Goal: Obtain resource: Obtain resource

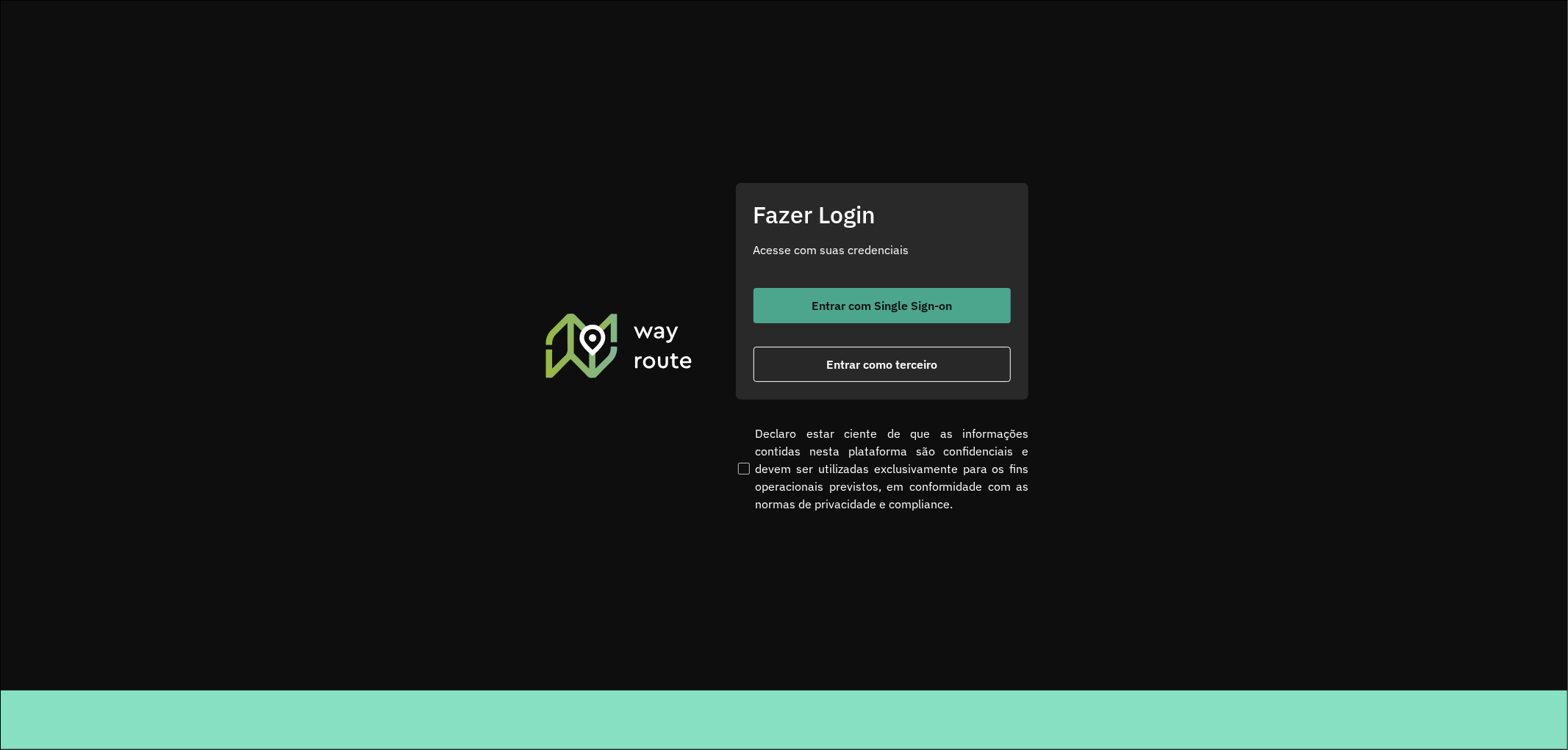
click at [885, 309] on span "Entrar com Single Sign-on" at bounding box center [882, 305] width 140 height 12
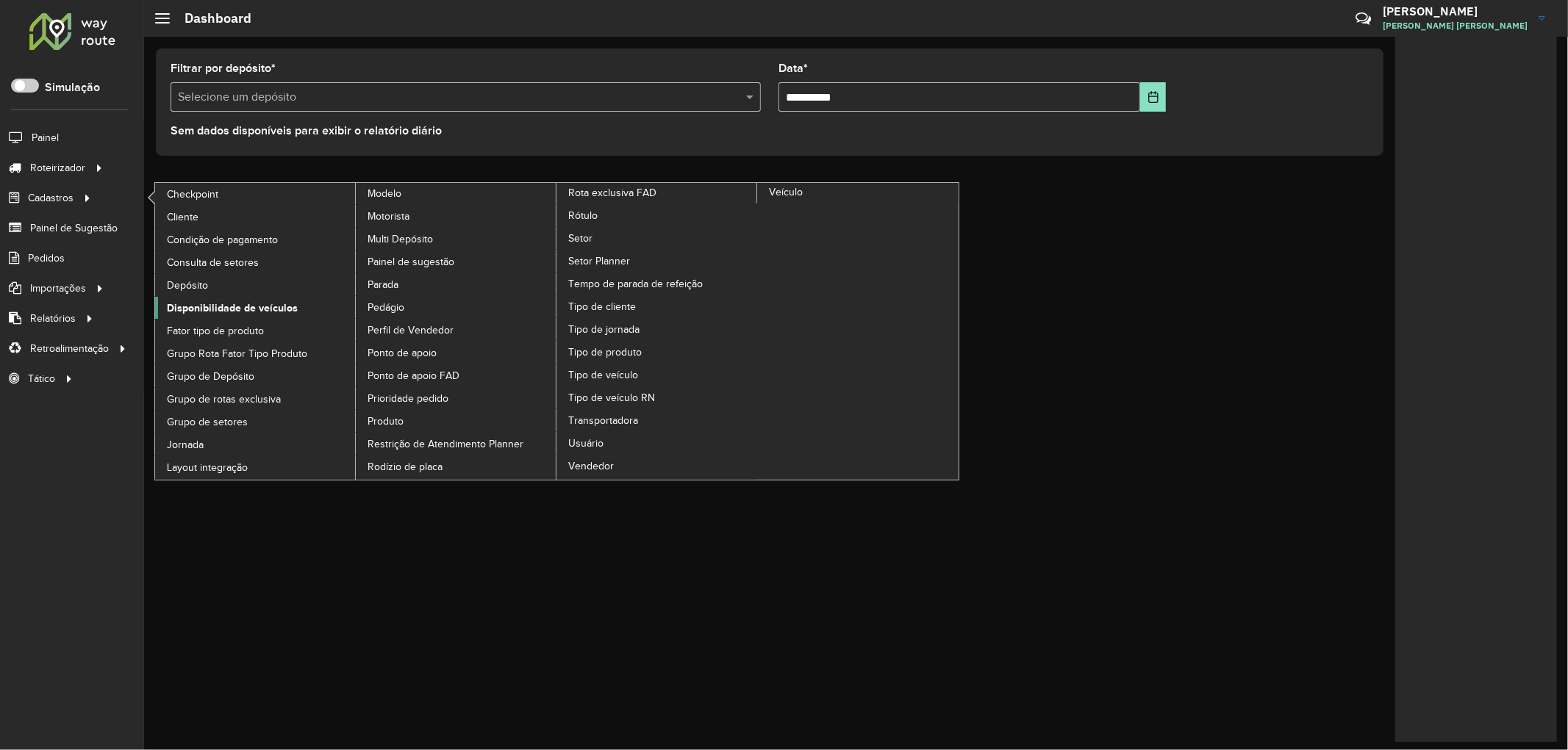
click at [204, 309] on span "Disponibilidade de veículos" at bounding box center [232, 308] width 130 height 15
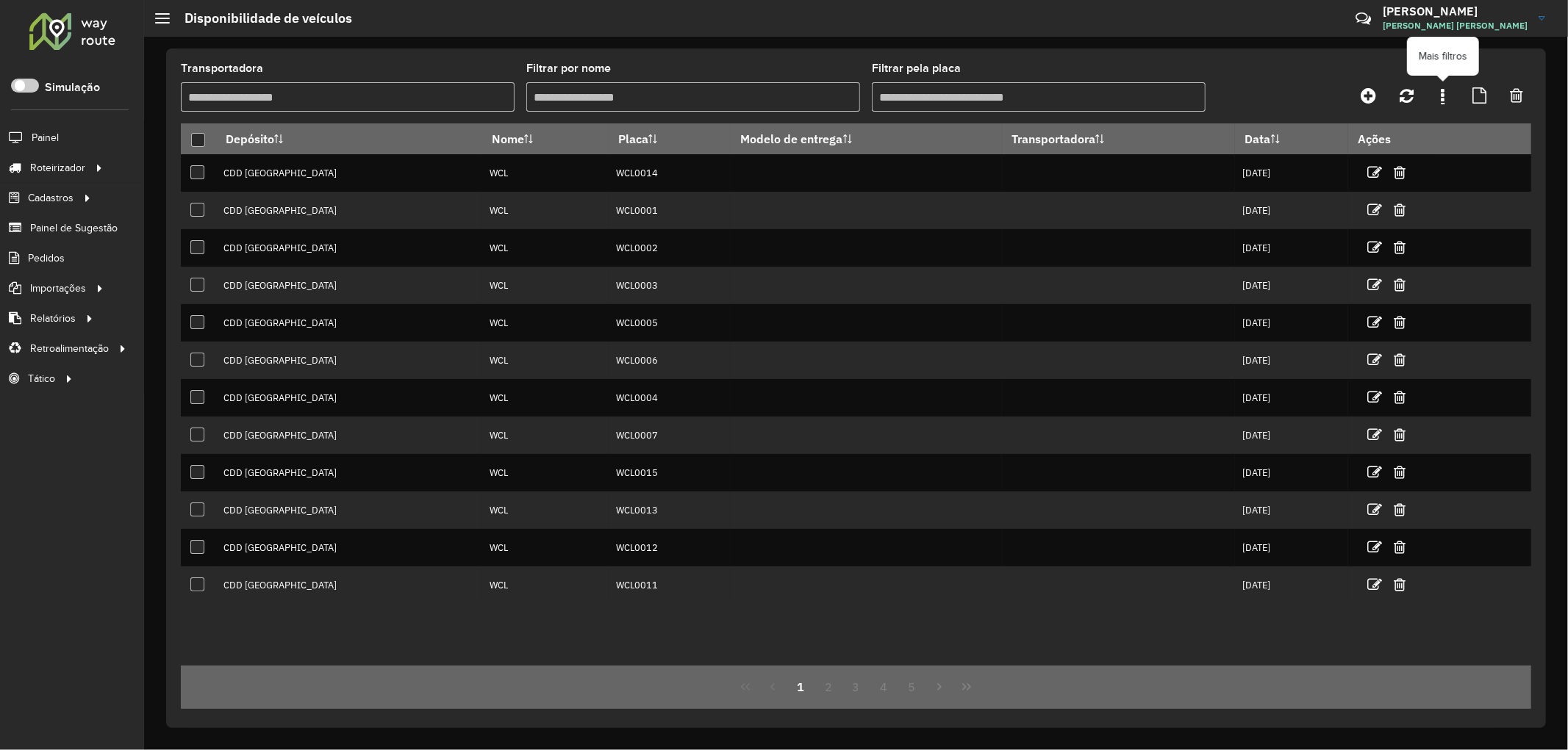
click at [1445, 96] on icon at bounding box center [1444, 96] width 4 height 16
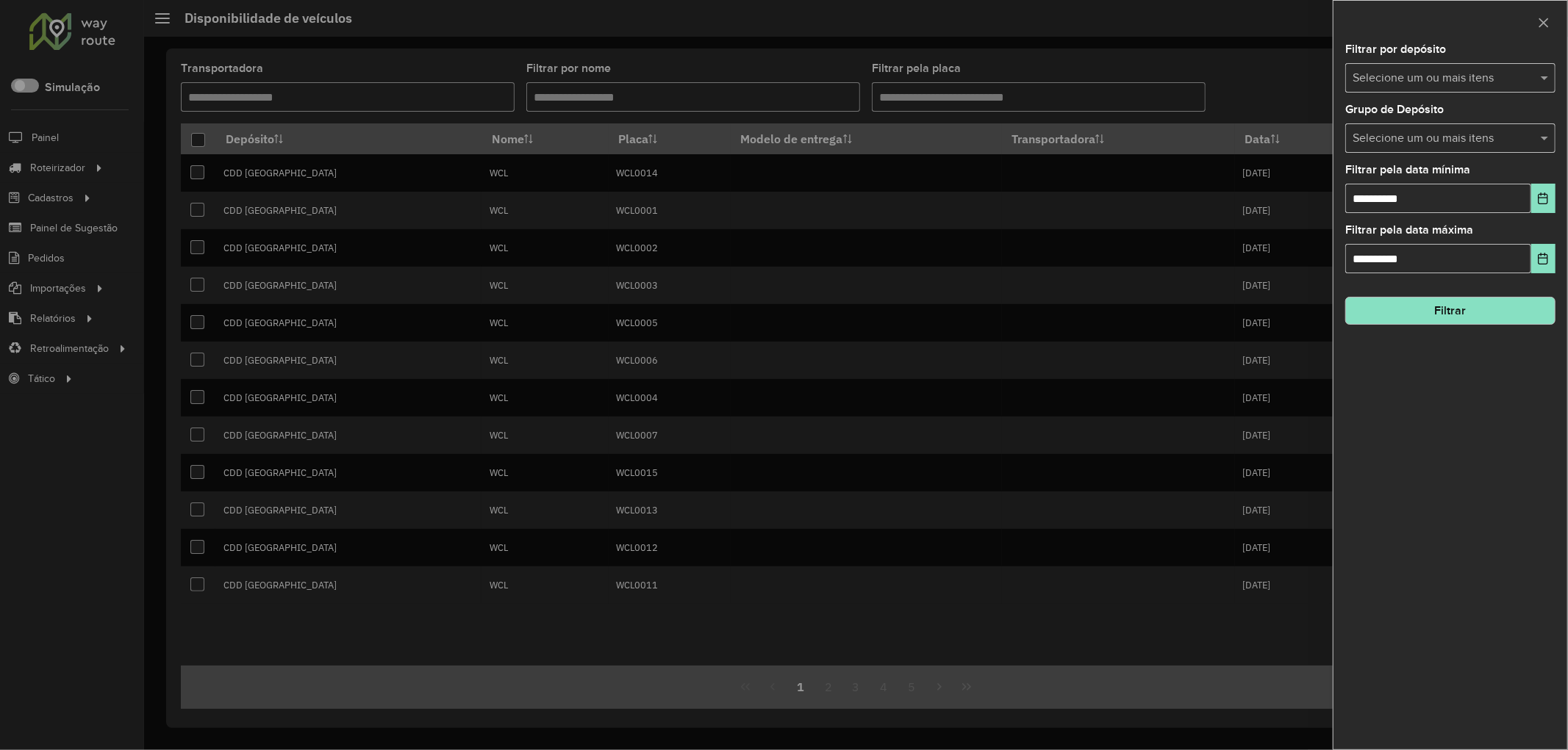
click at [1402, 84] on input "text" at bounding box center [1443, 79] width 189 height 18
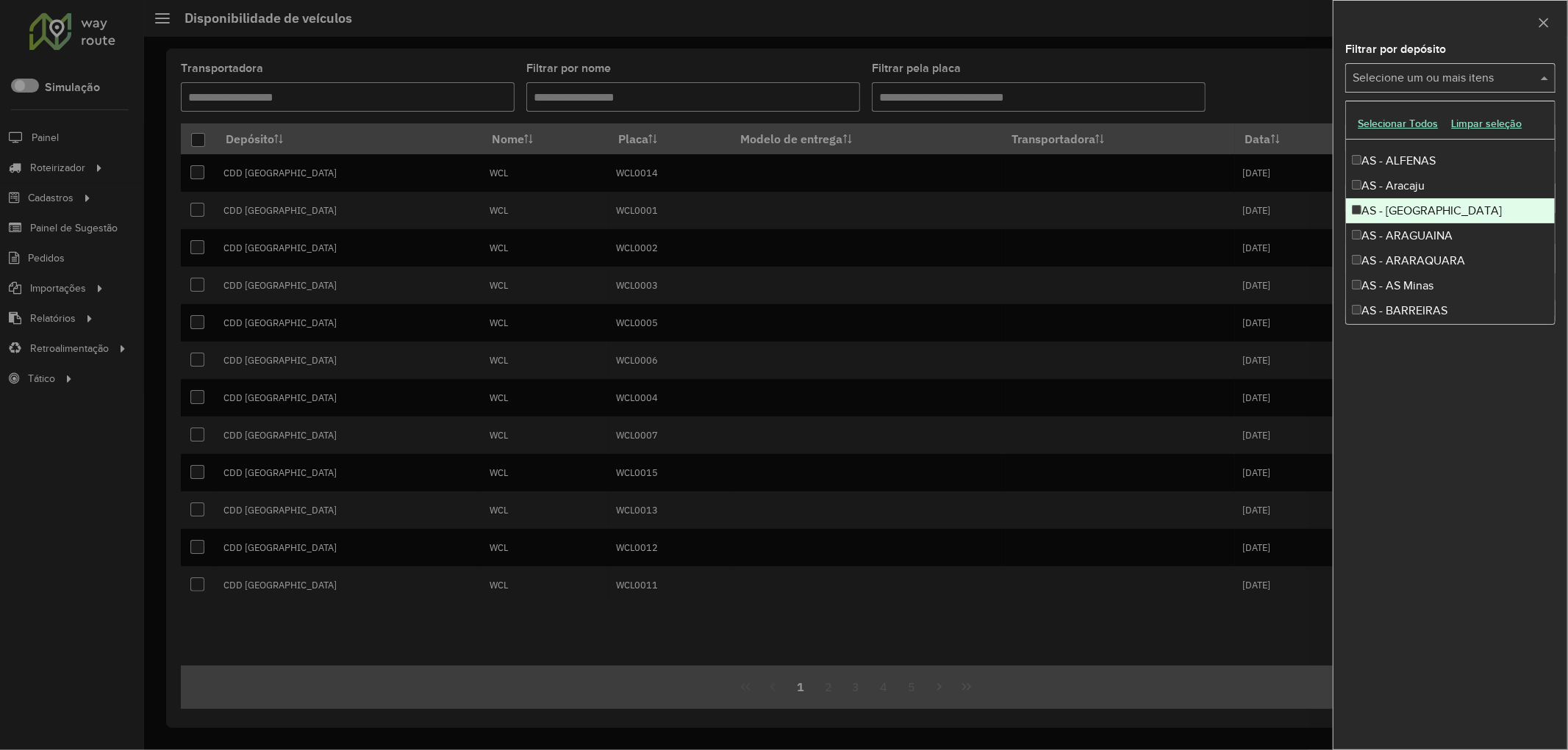
scroll to position [81, 0]
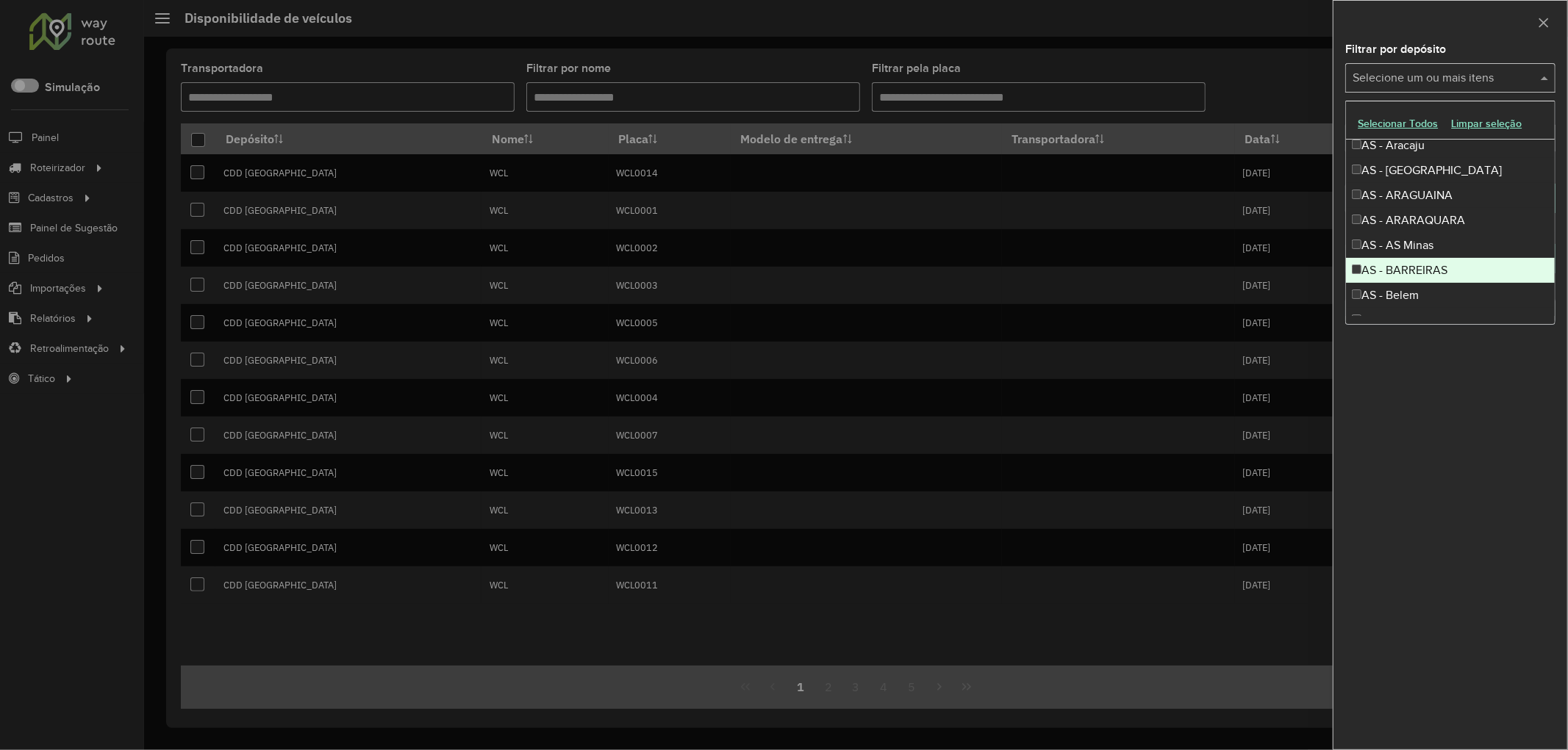
click at [1518, 494] on div "**********" at bounding box center [1451, 396] width 234 height 705
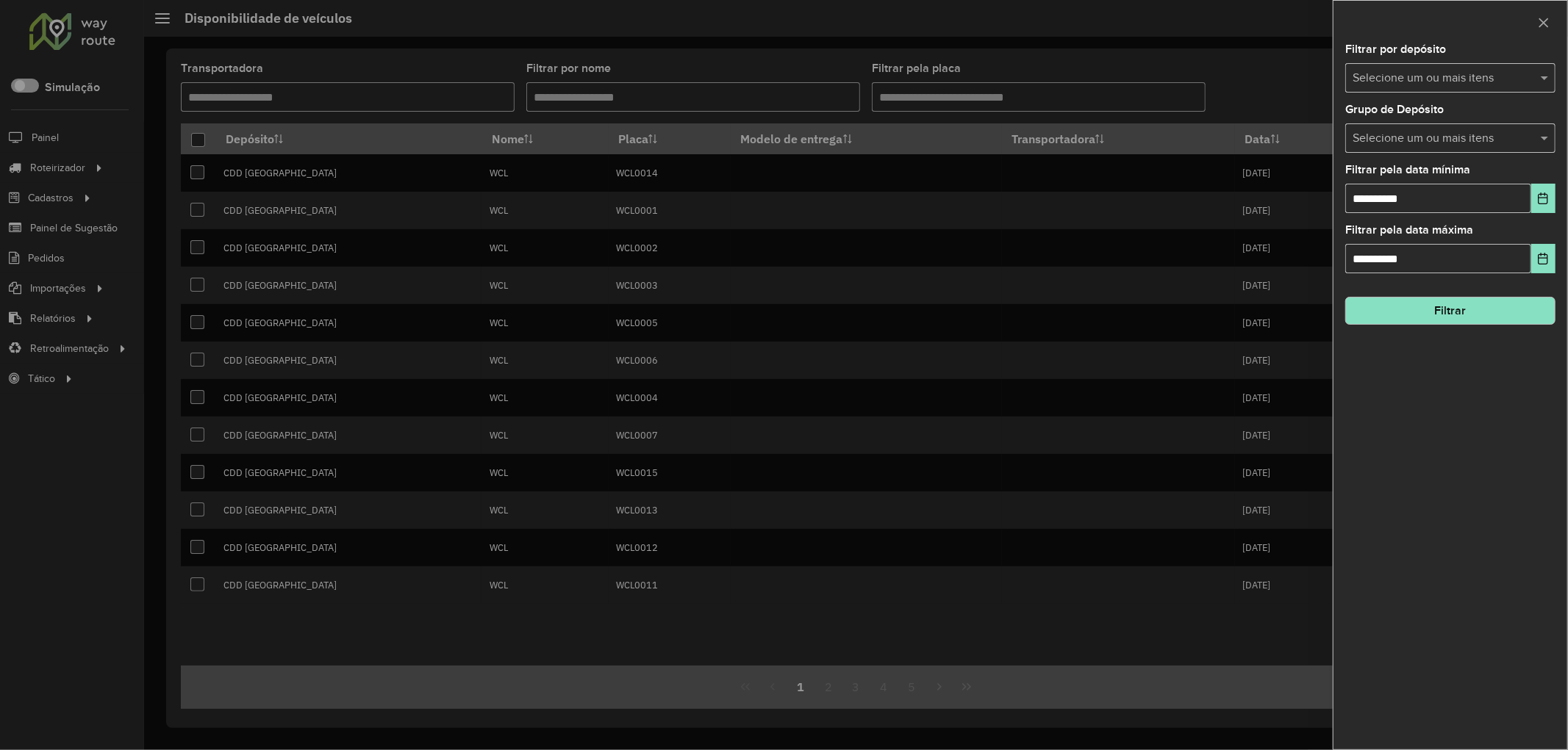
click at [1399, 155] on div "**********" at bounding box center [1451, 396] width 234 height 705
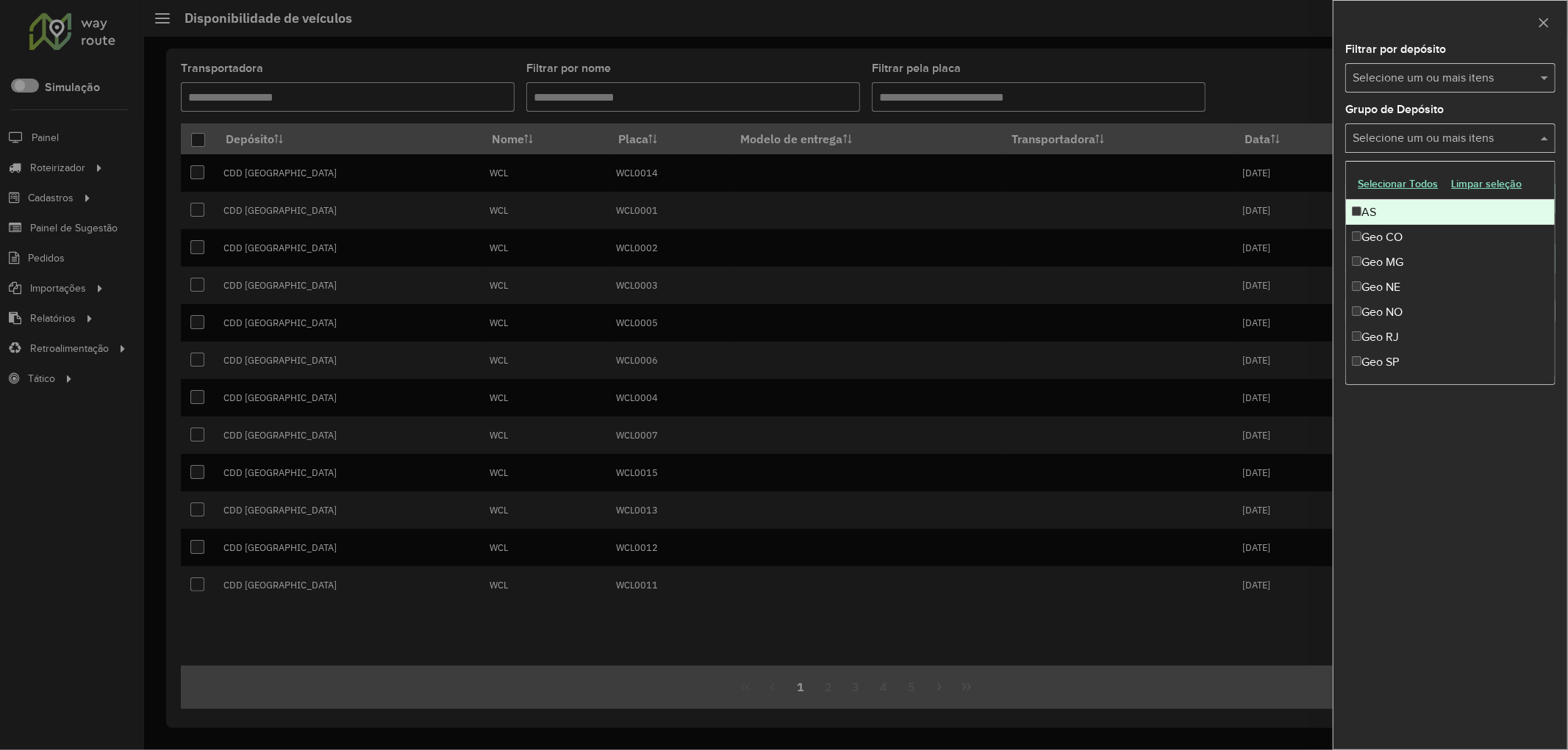
click at [1394, 141] on input "text" at bounding box center [1443, 139] width 189 height 18
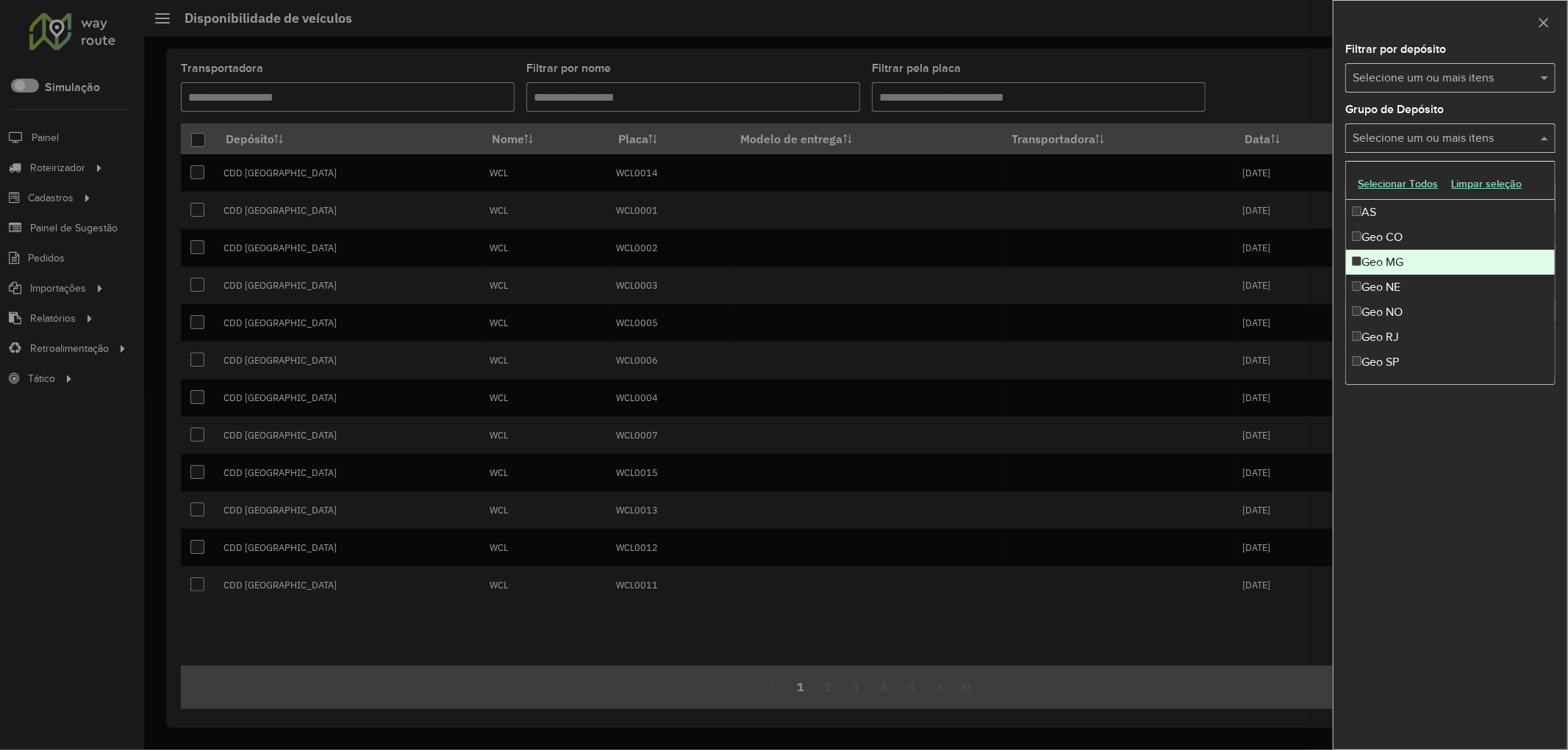
click at [1403, 255] on div "Geo MG" at bounding box center [1451, 262] width 209 height 25
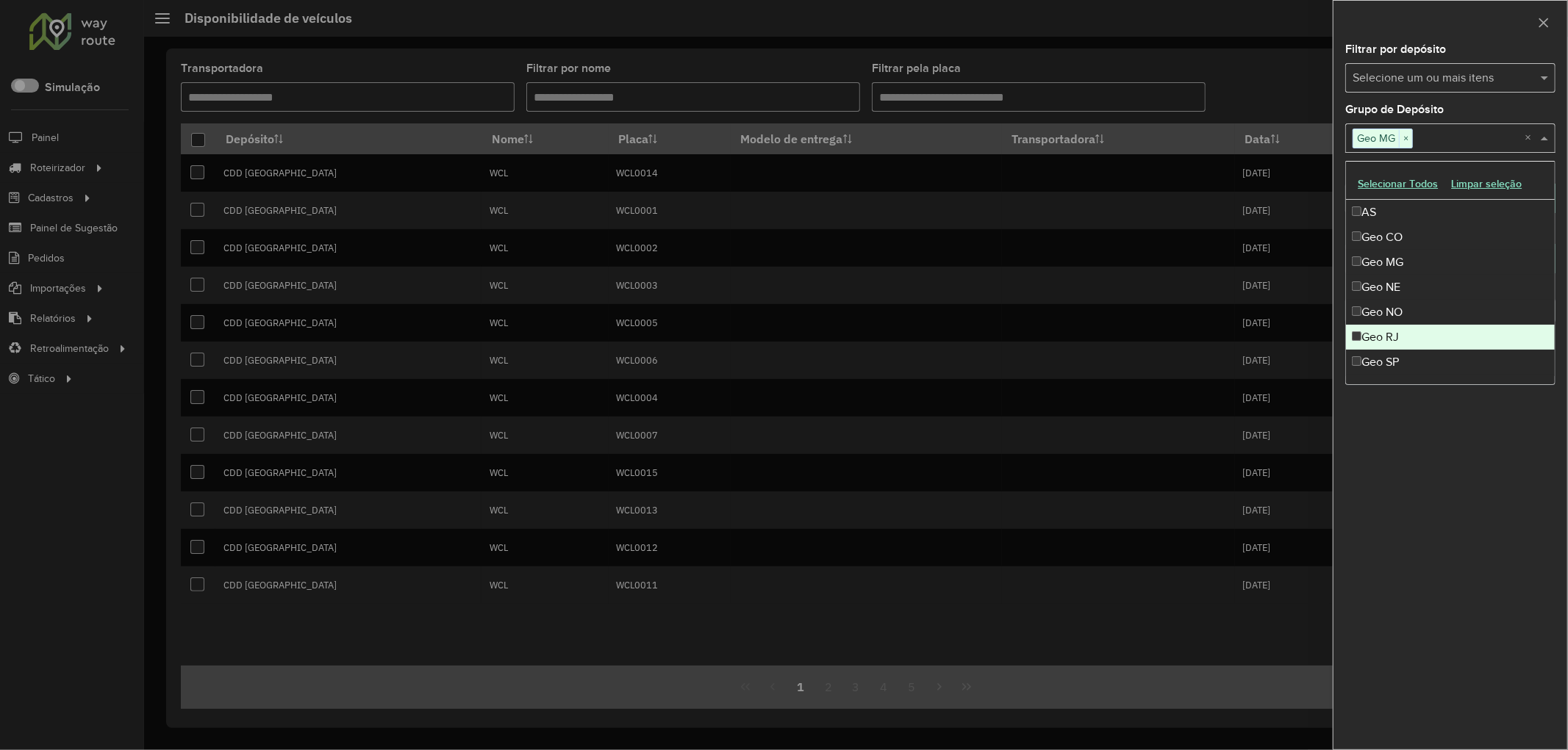
click at [1409, 328] on div "Geo RJ" at bounding box center [1451, 338] width 209 height 25
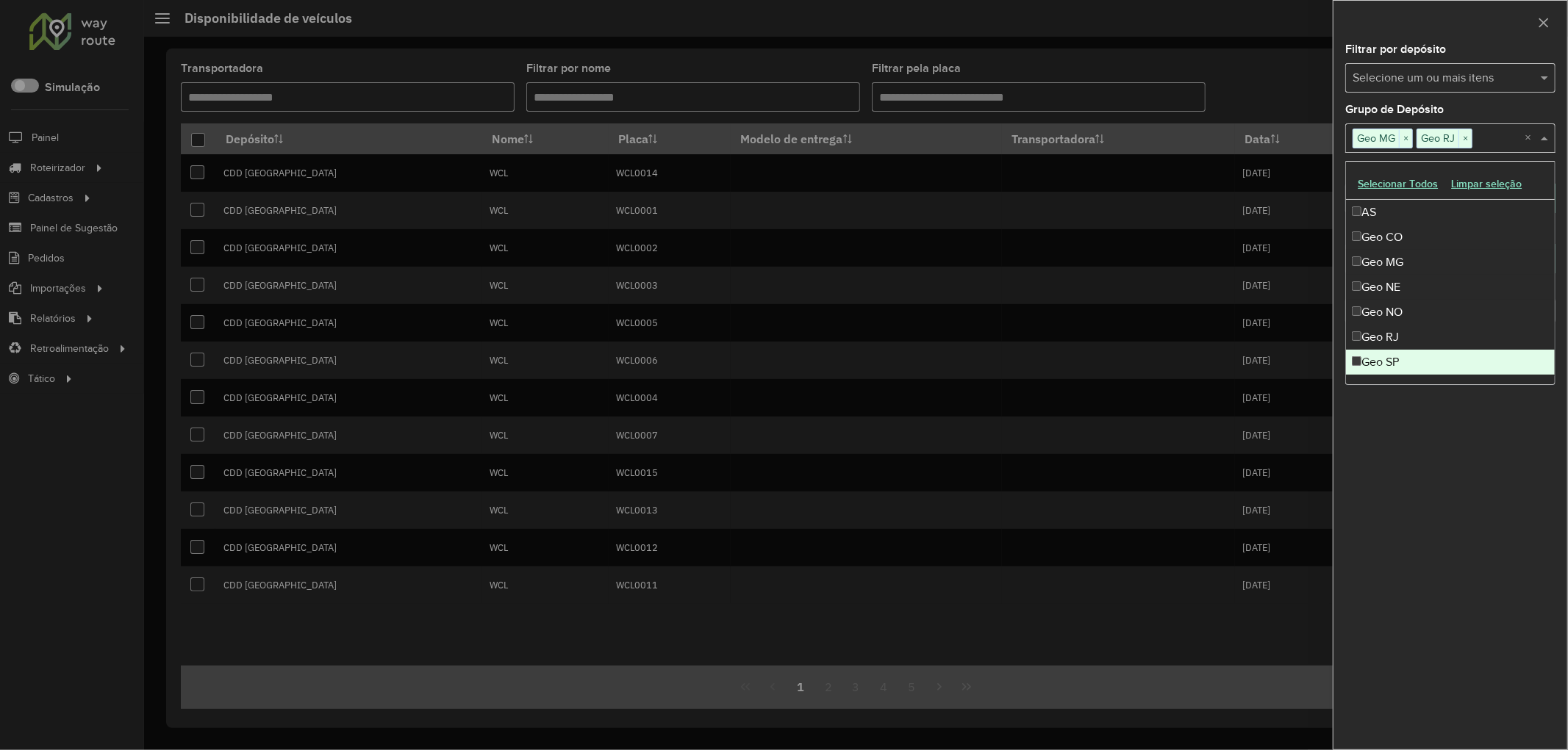
click at [1398, 354] on div "Geo SP" at bounding box center [1451, 362] width 209 height 25
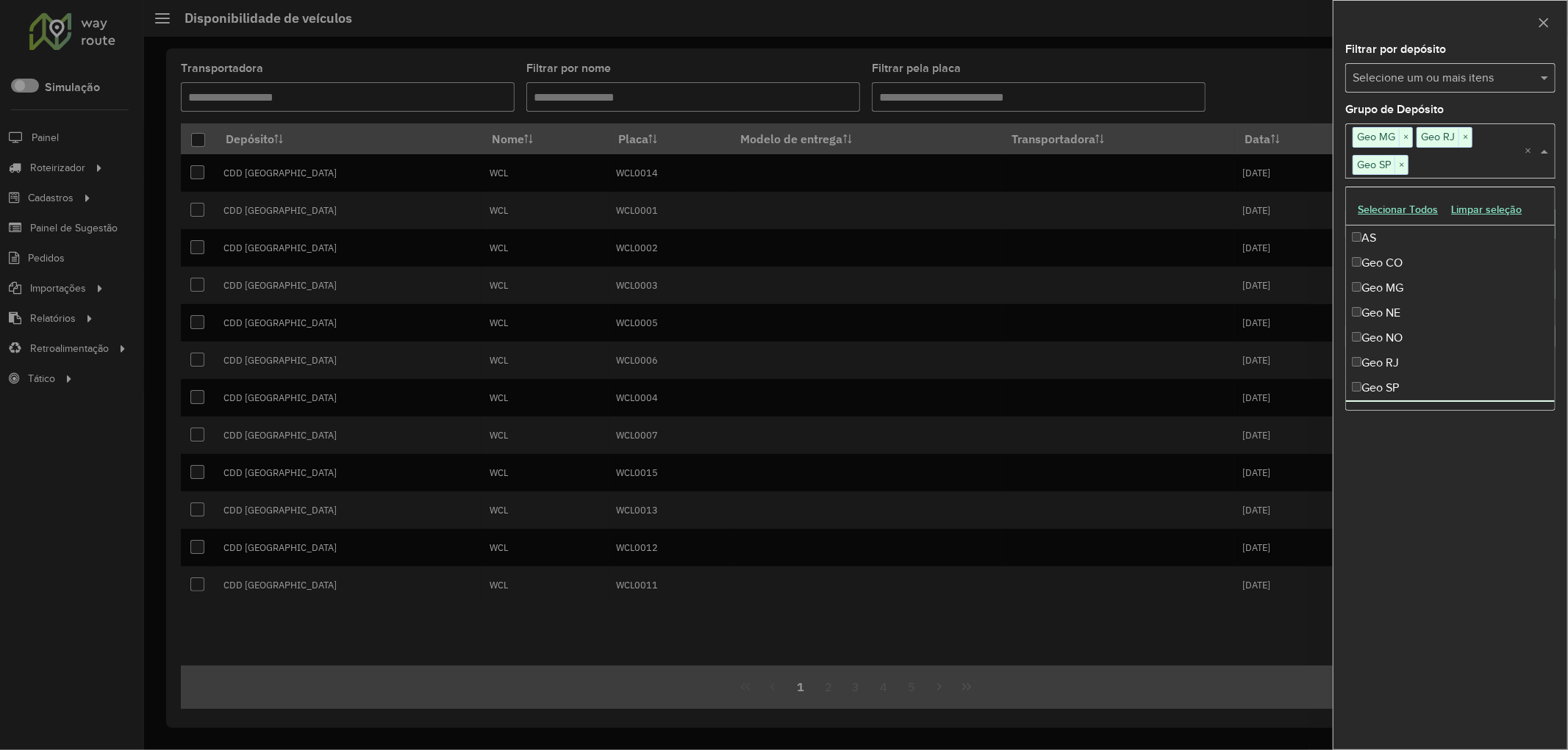
click at [1443, 498] on div "**********" at bounding box center [1451, 396] width 234 height 705
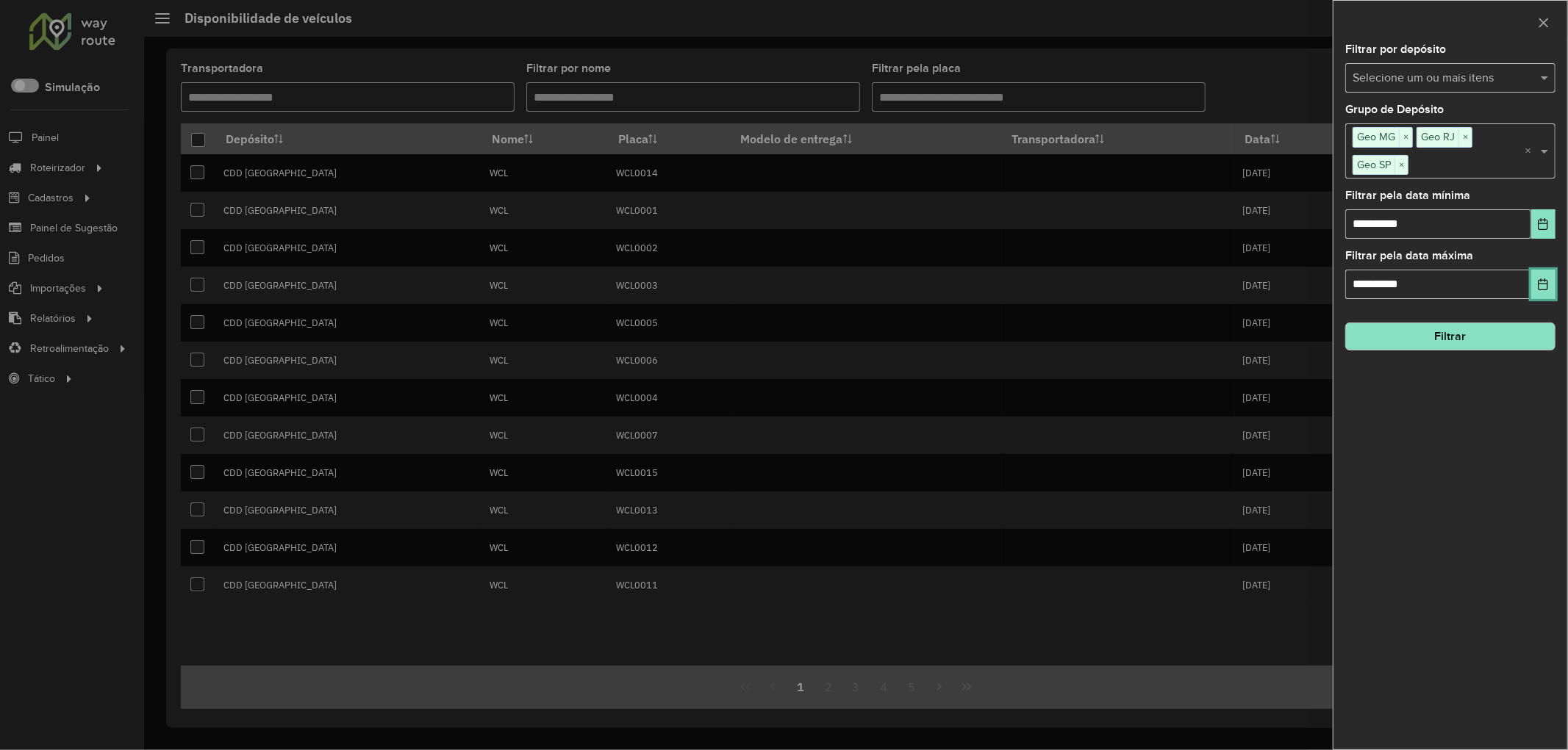
click at [1547, 281] on icon "Choose Date" at bounding box center [1543, 284] width 10 height 12
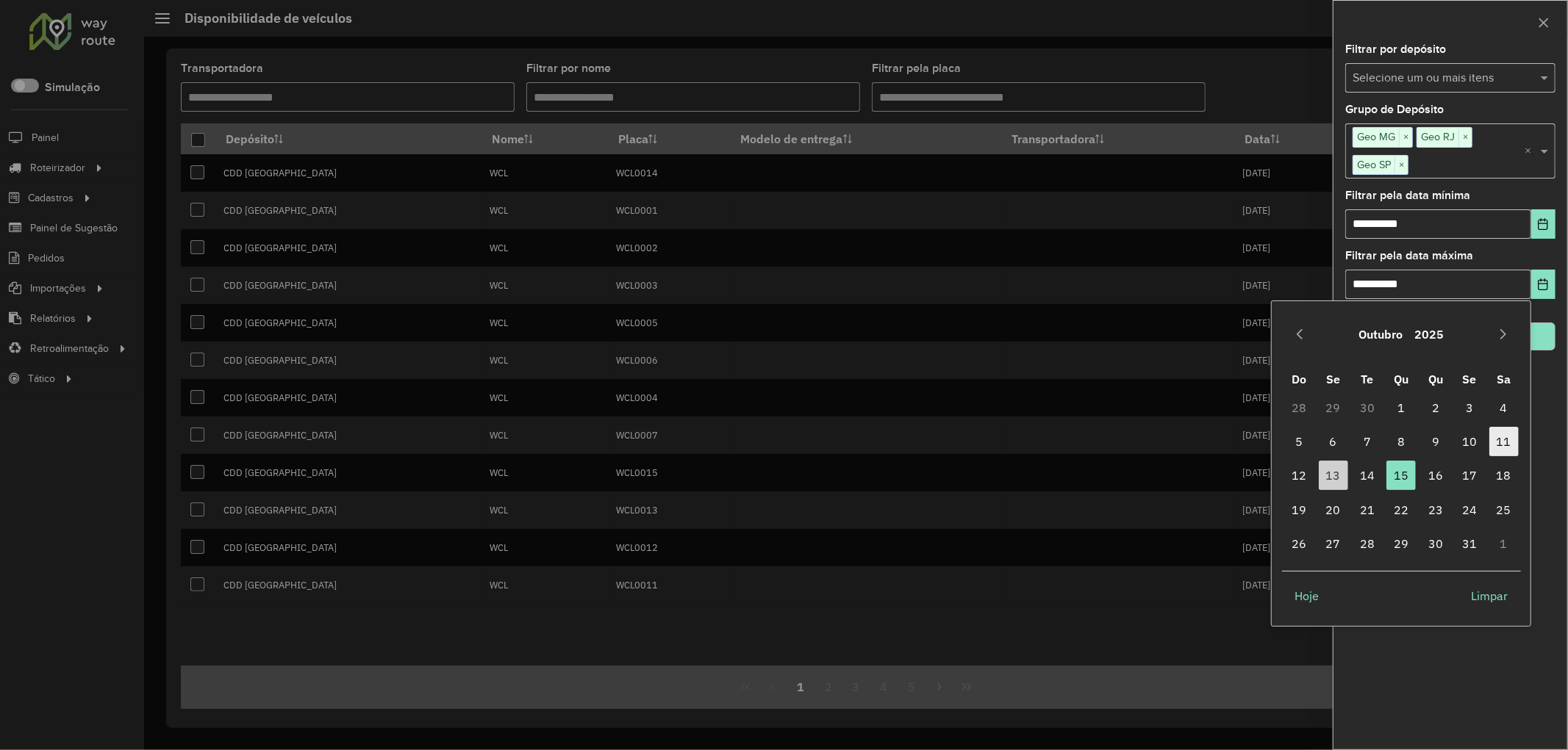
click at [1501, 439] on span "11" at bounding box center [1504, 441] width 29 height 29
type input "**********"
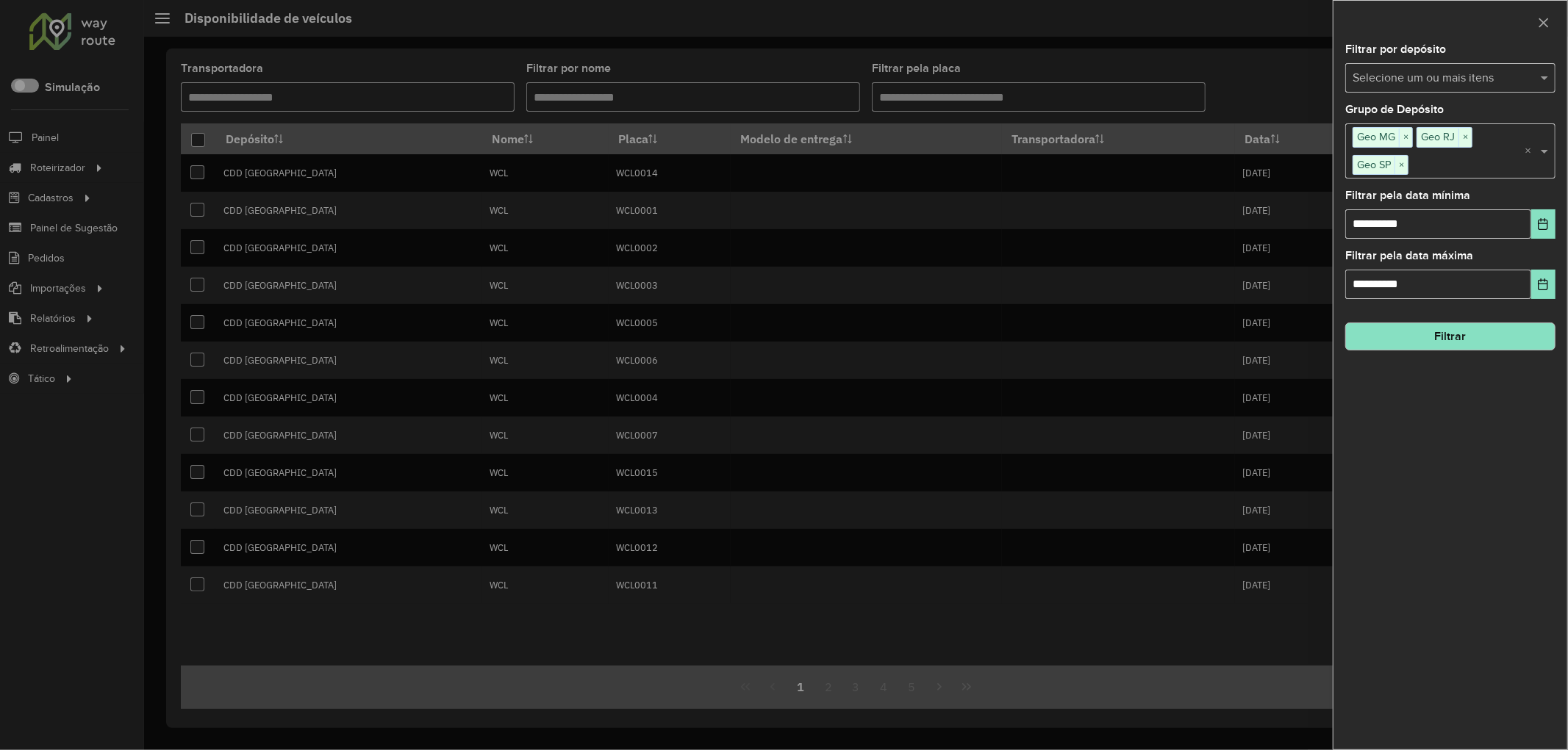
click at [1419, 335] on button "Filtrar" at bounding box center [1450, 336] width 210 height 28
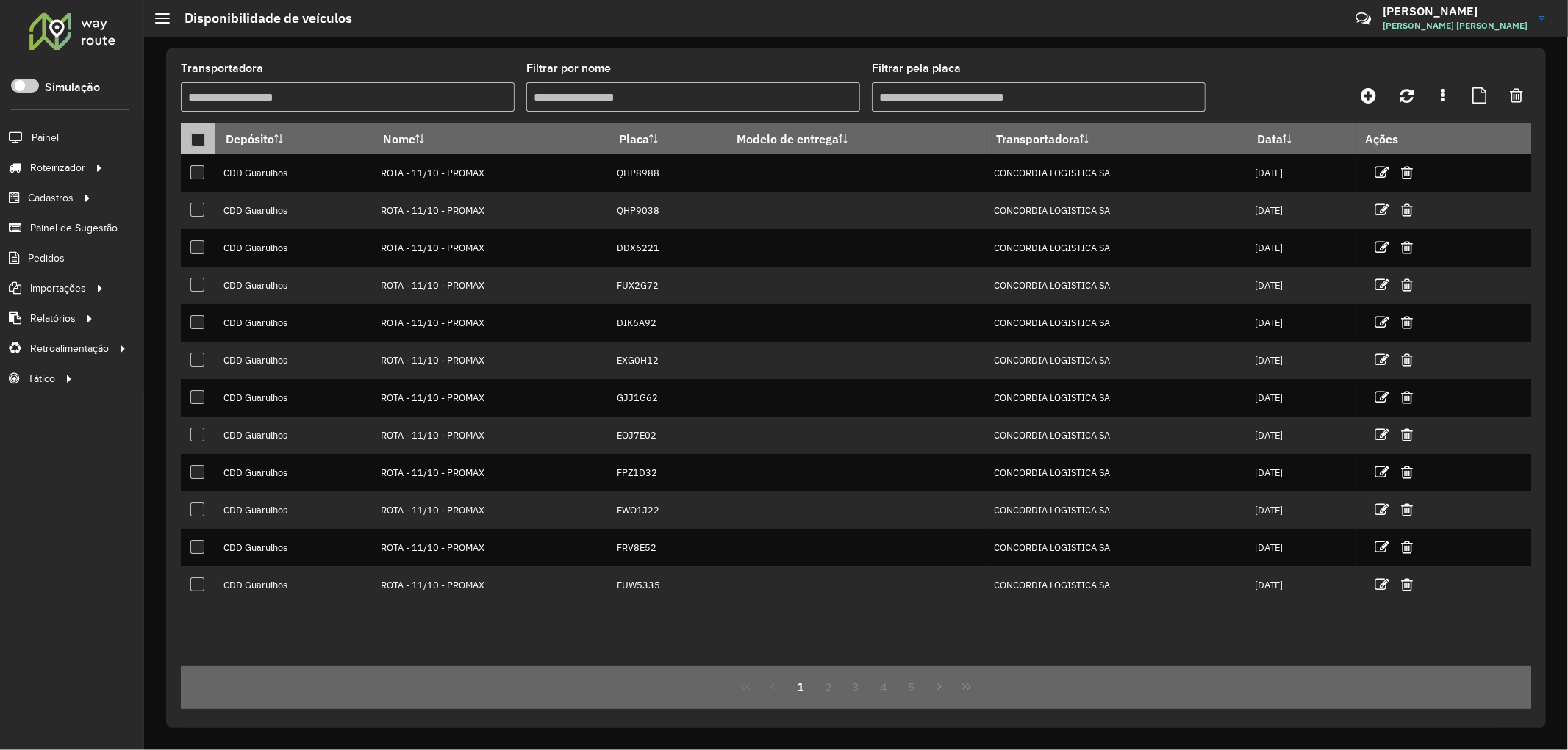
click at [197, 138] on div at bounding box center [198, 140] width 14 height 14
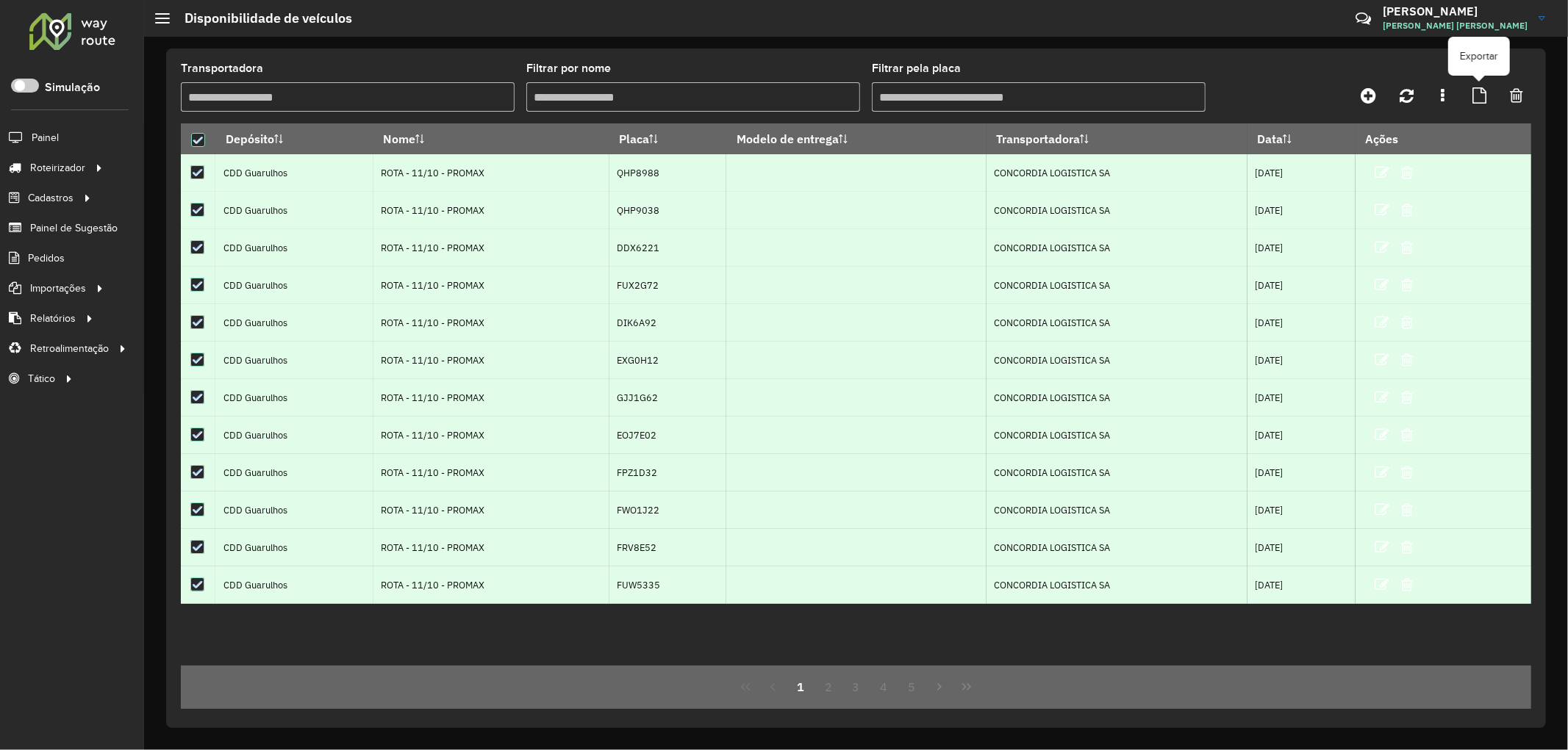
click at [1485, 94] on icon at bounding box center [1480, 96] width 14 height 16
click at [1451, 94] on link at bounding box center [1443, 96] width 29 height 27
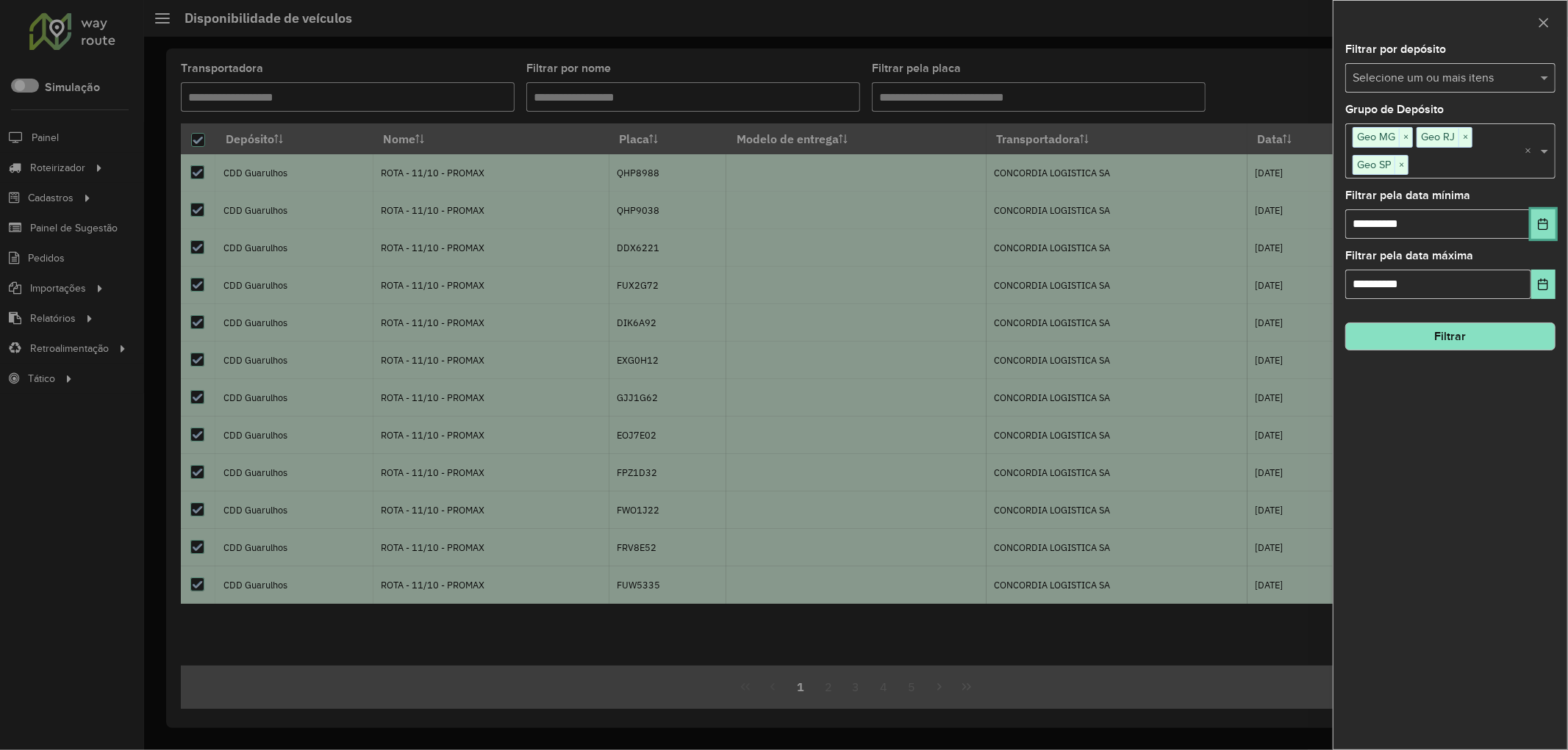
click at [1544, 225] on icon "Choose Date" at bounding box center [1543, 223] width 12 height 12
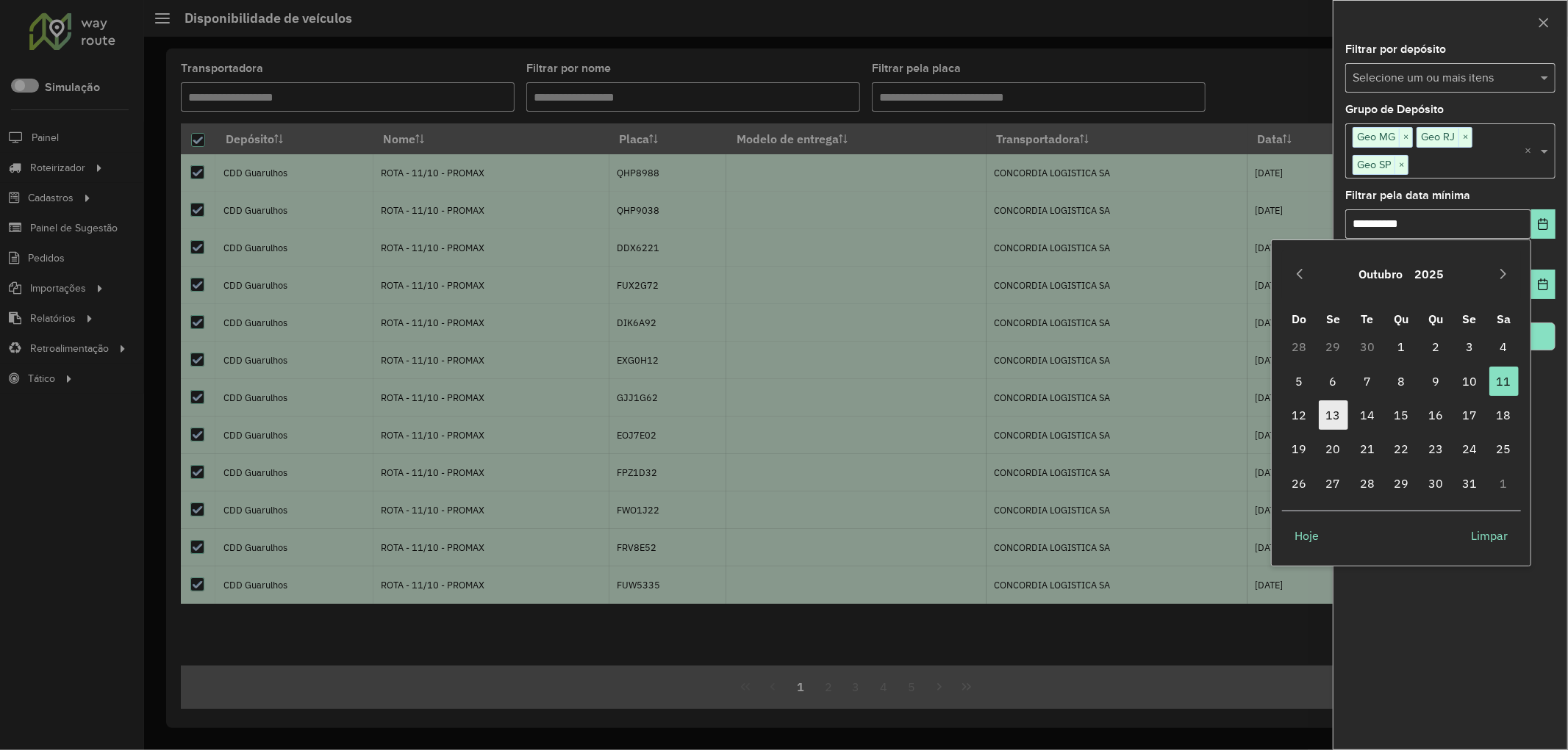
click at [1333, 404] on span "13" at bounding box center [1333, 414] width 29 height 29
type input "**********"
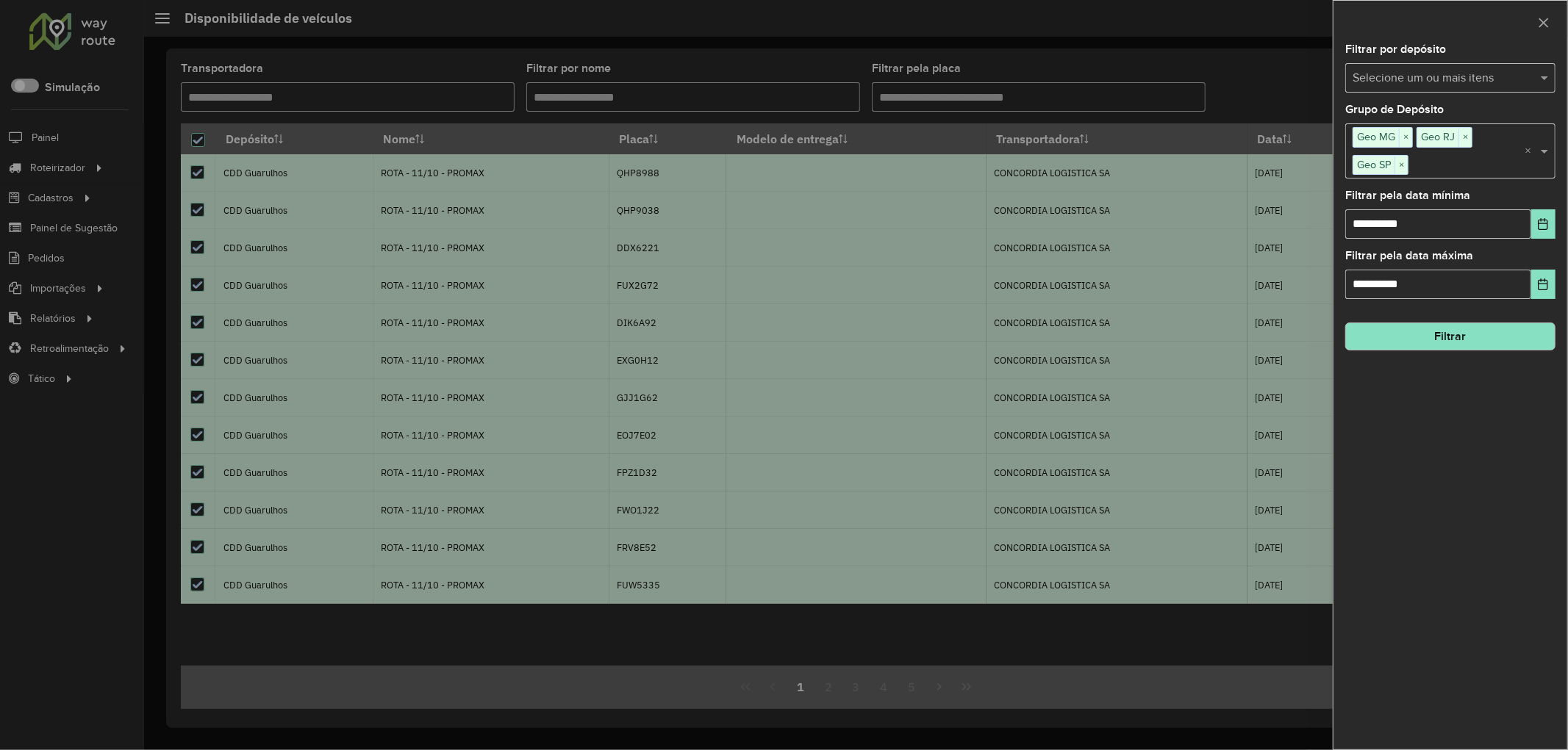
click at [1494, 341] on button "Filtrar" at bounding box center [1450, 336] width 210 height 28
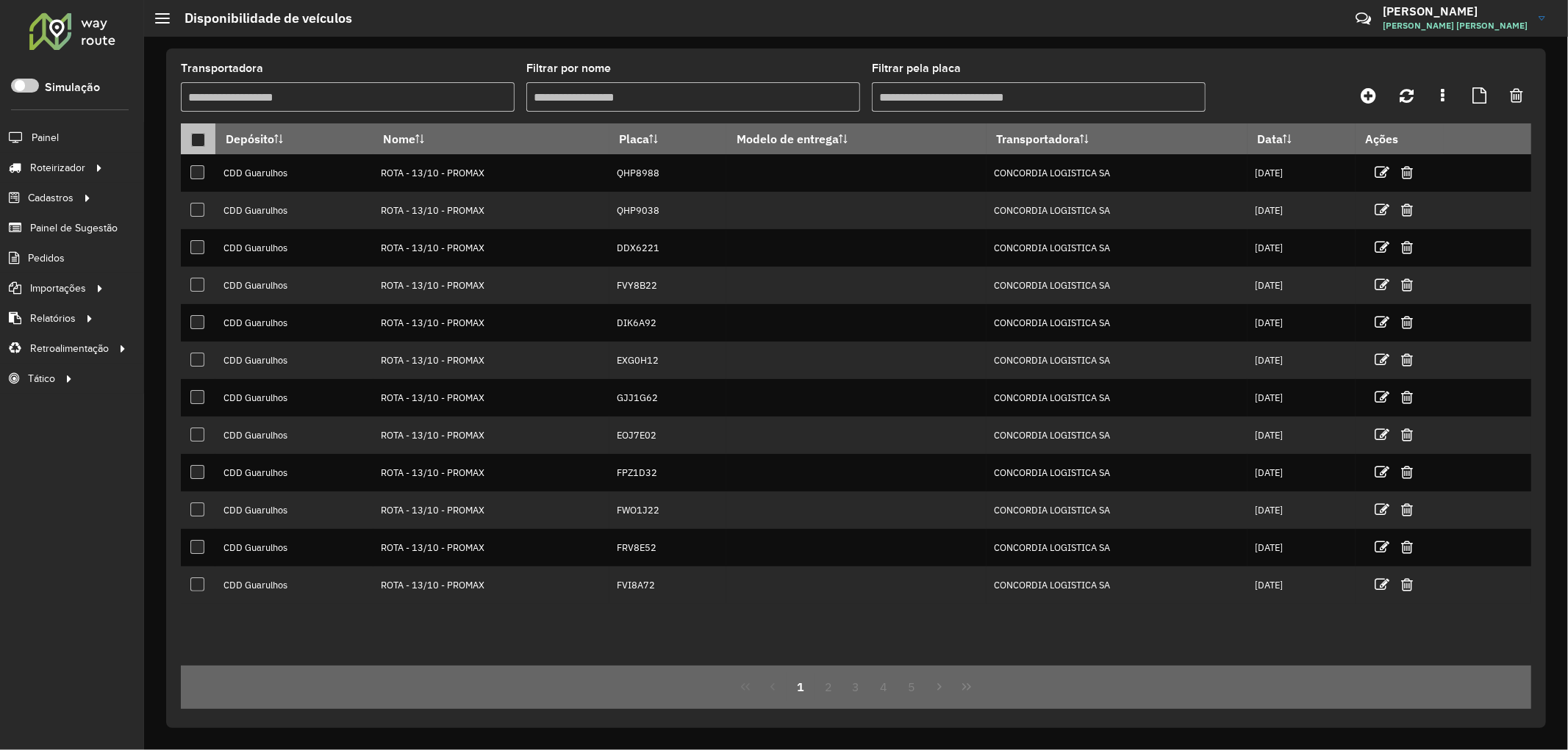
click at [204, 141] on div at bounding box center [198, 140] width 14 height 14
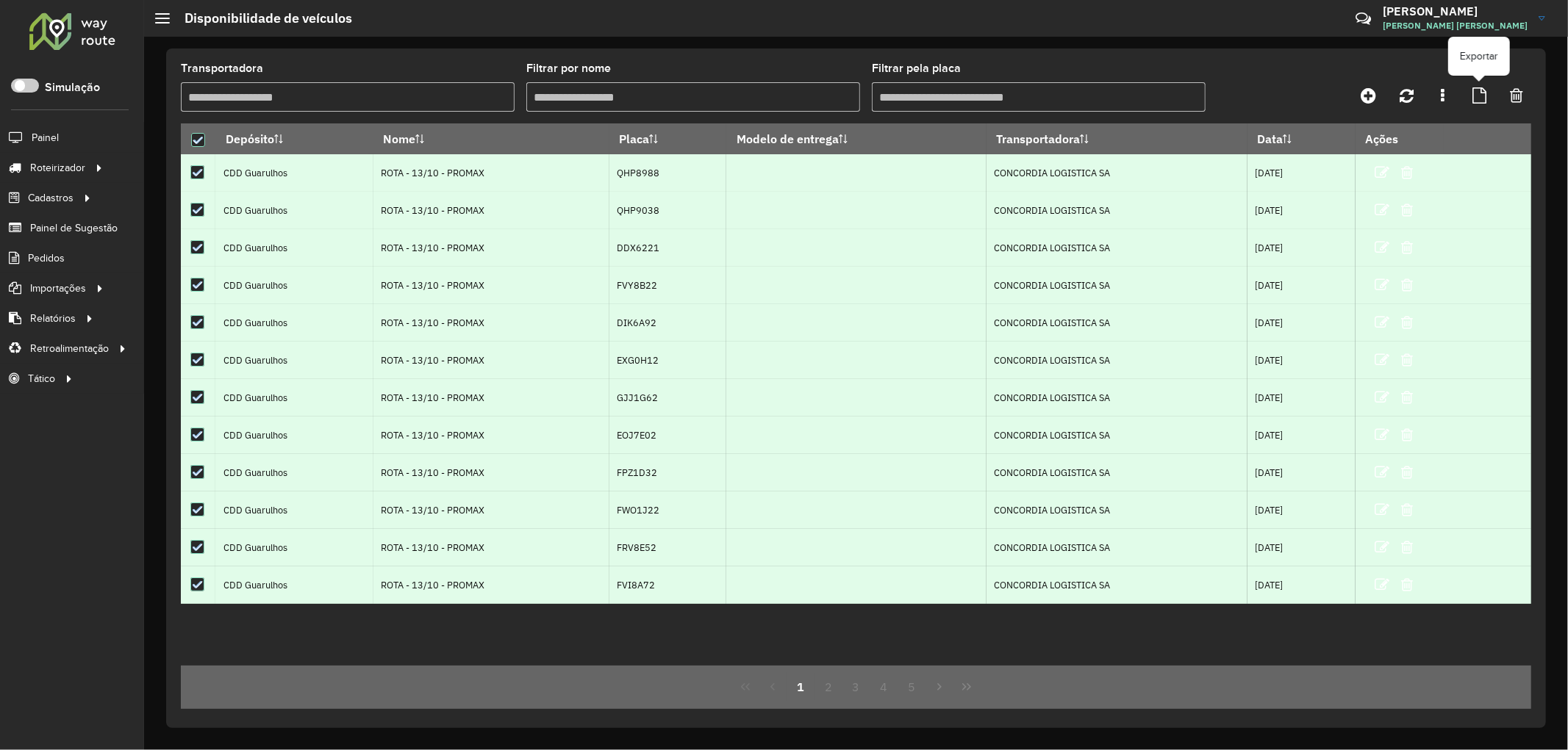
click at [1478, 94] on icon at bounding box center [1480, 96] width 14 height 16
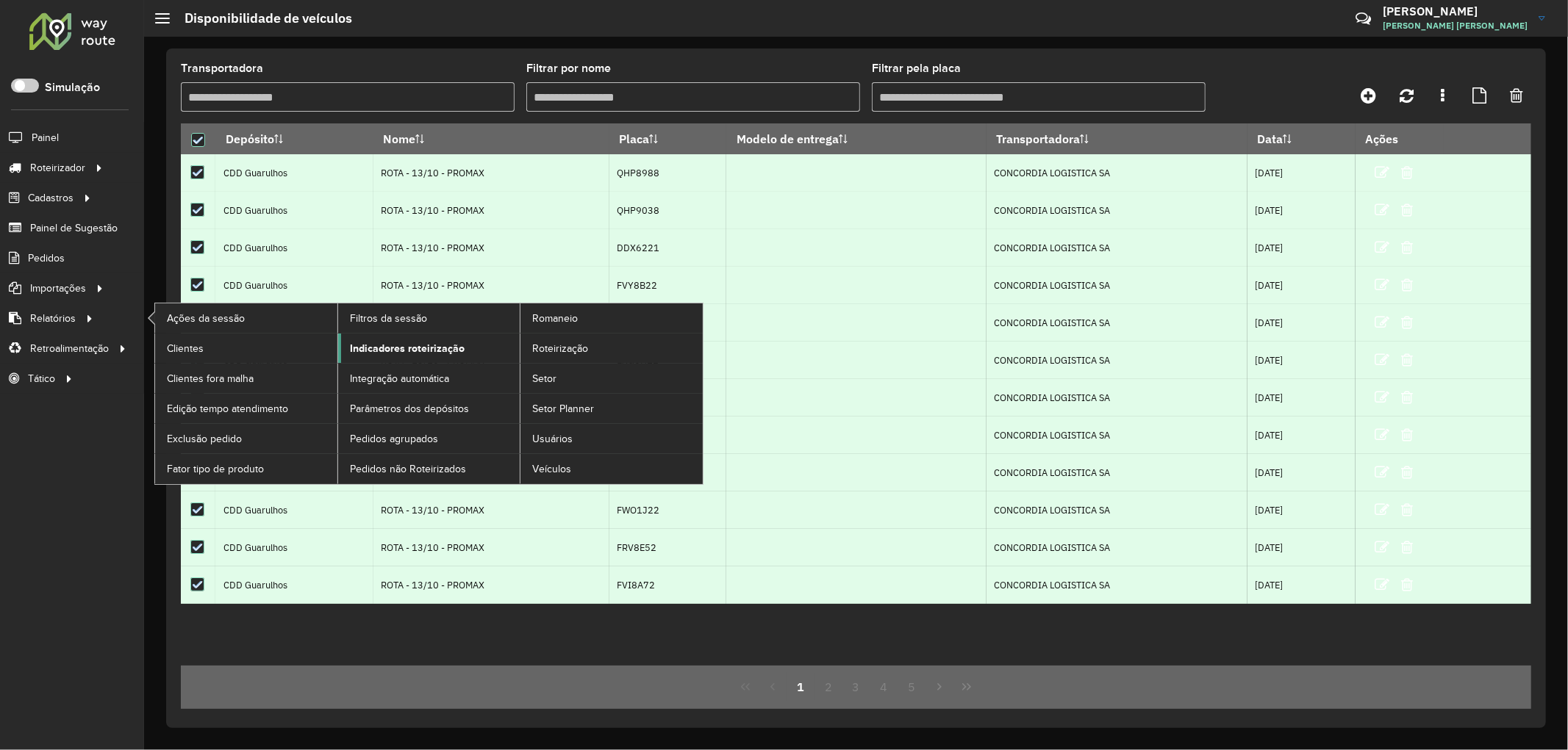
click at [400, 350] on span "Indicadores roteirização" at bounding box center [407, 348] width 114 height 15
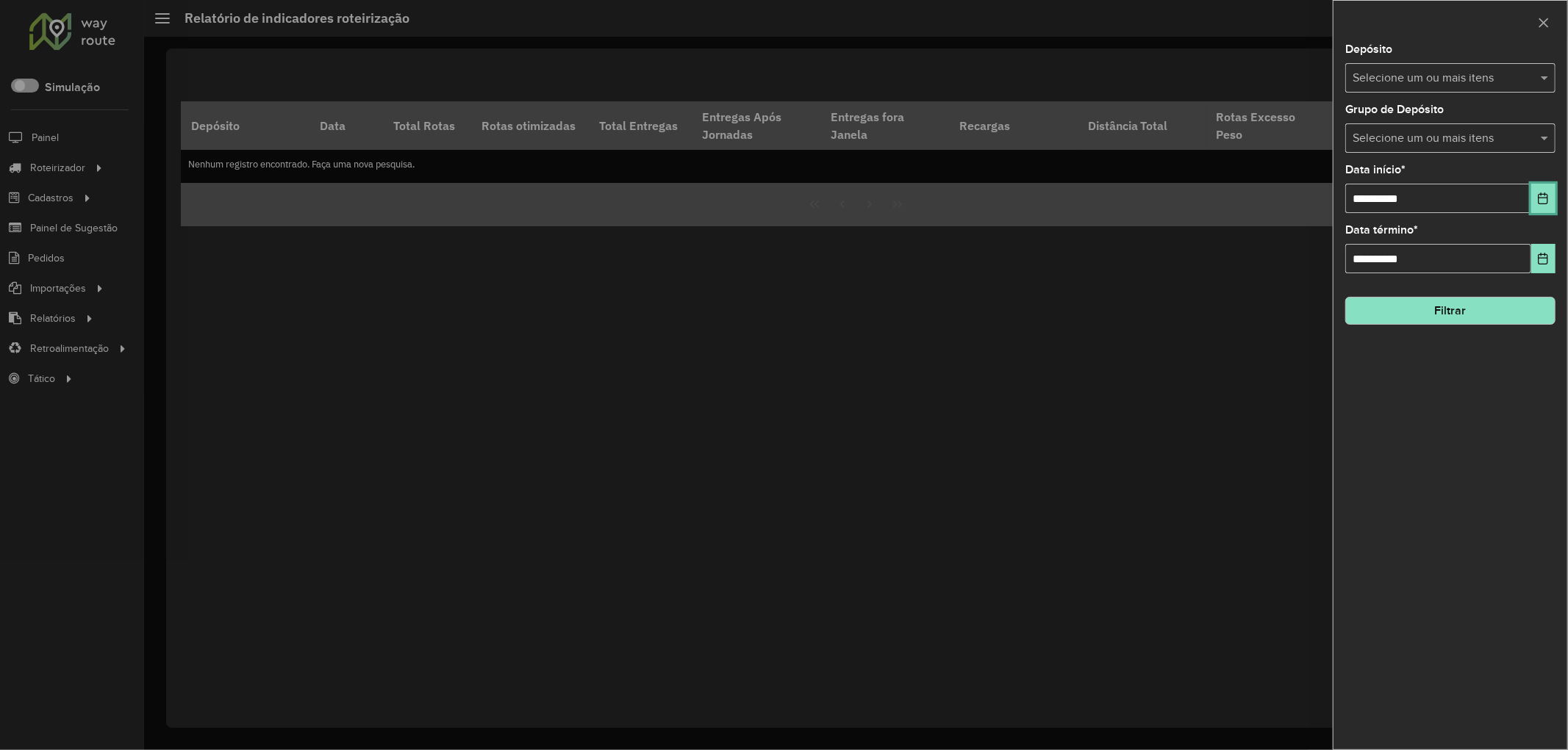
click at [1548, 196] on icon "Choose Date" at bounding box center [1543, 198] width 12 height 12
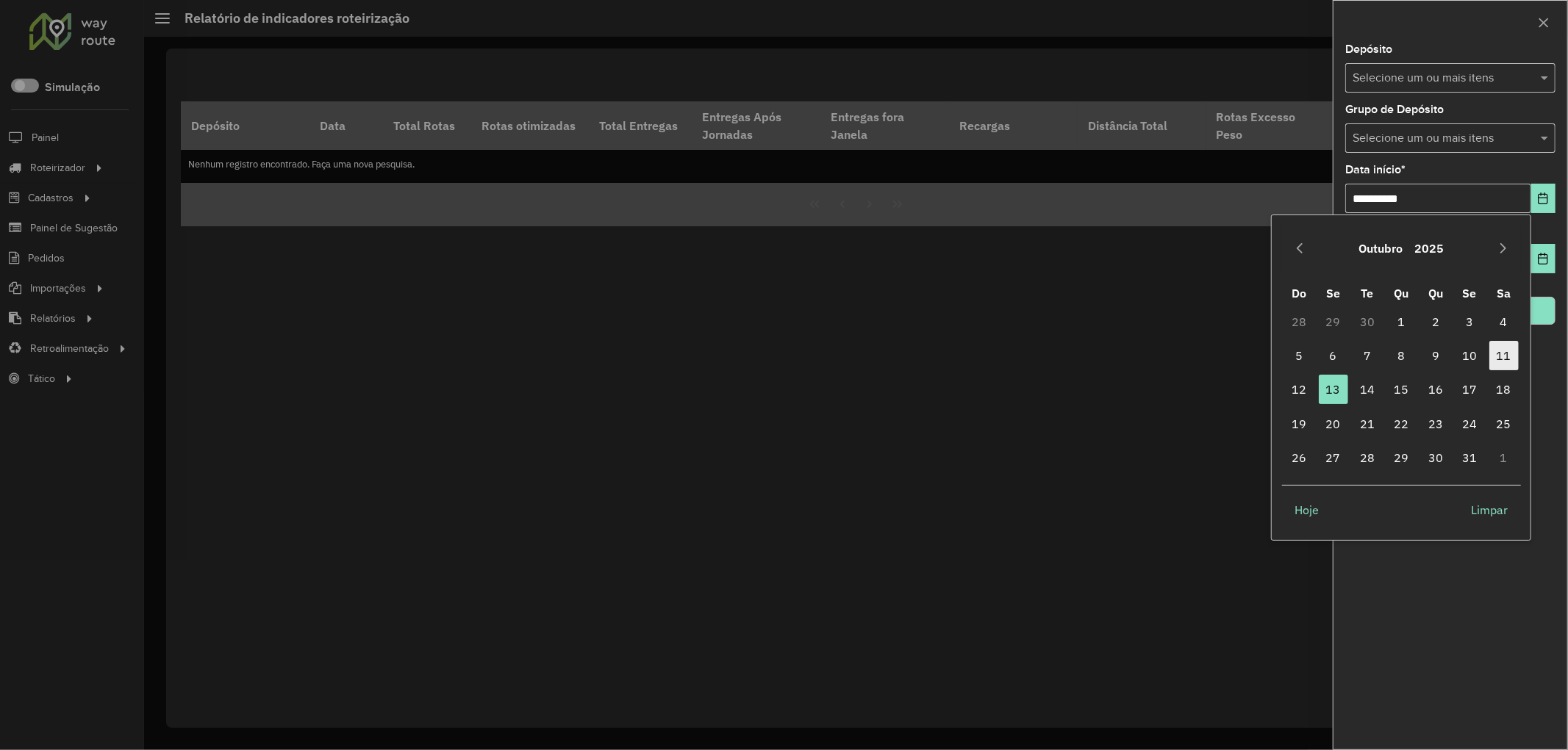
click at [1505, 355] on span "11" at bounding box center [1504, 355] width 29 height 29
type input "**********"
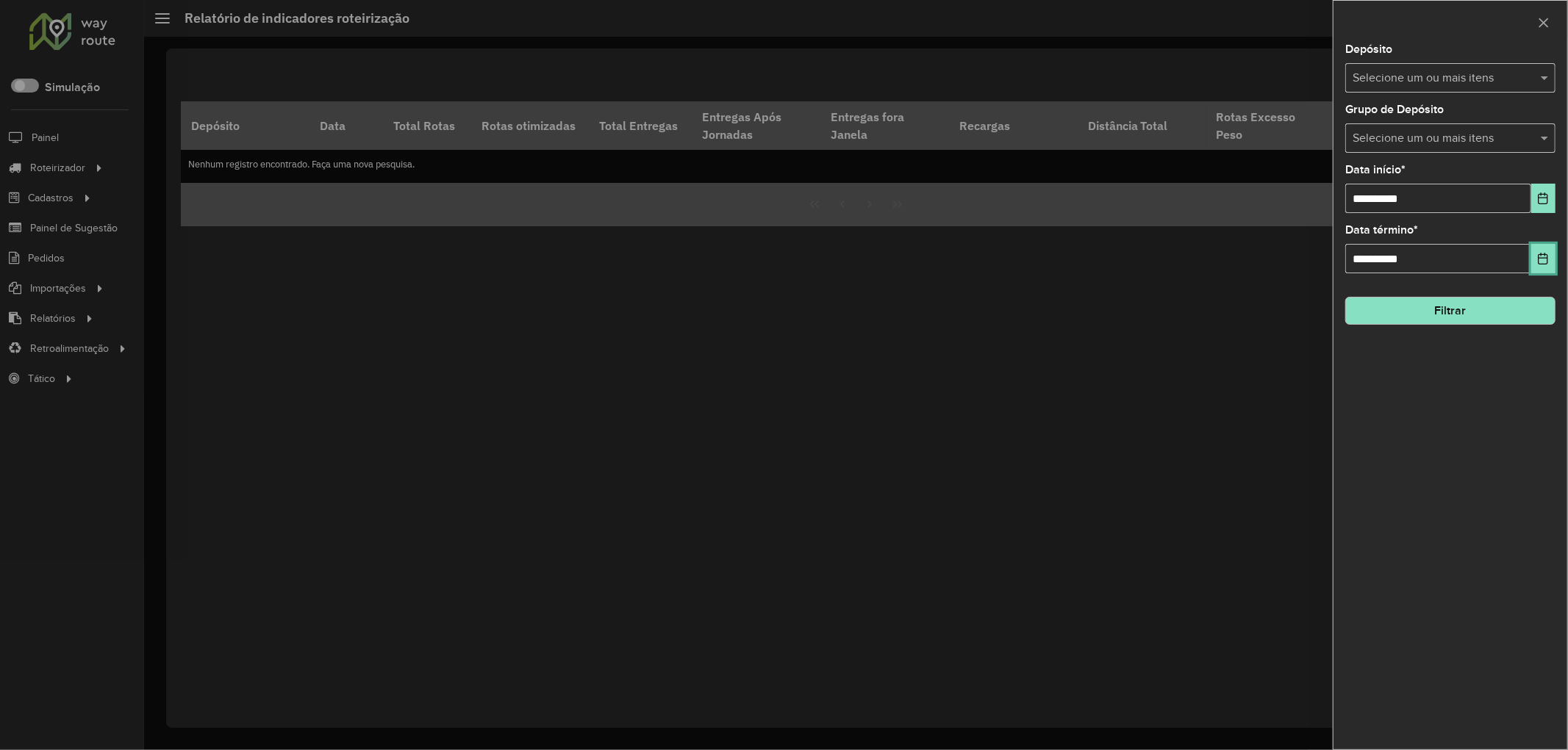
click at [1535, 265] on button "Choose Date" at bounding box center [1543, 258] width 24 height 29
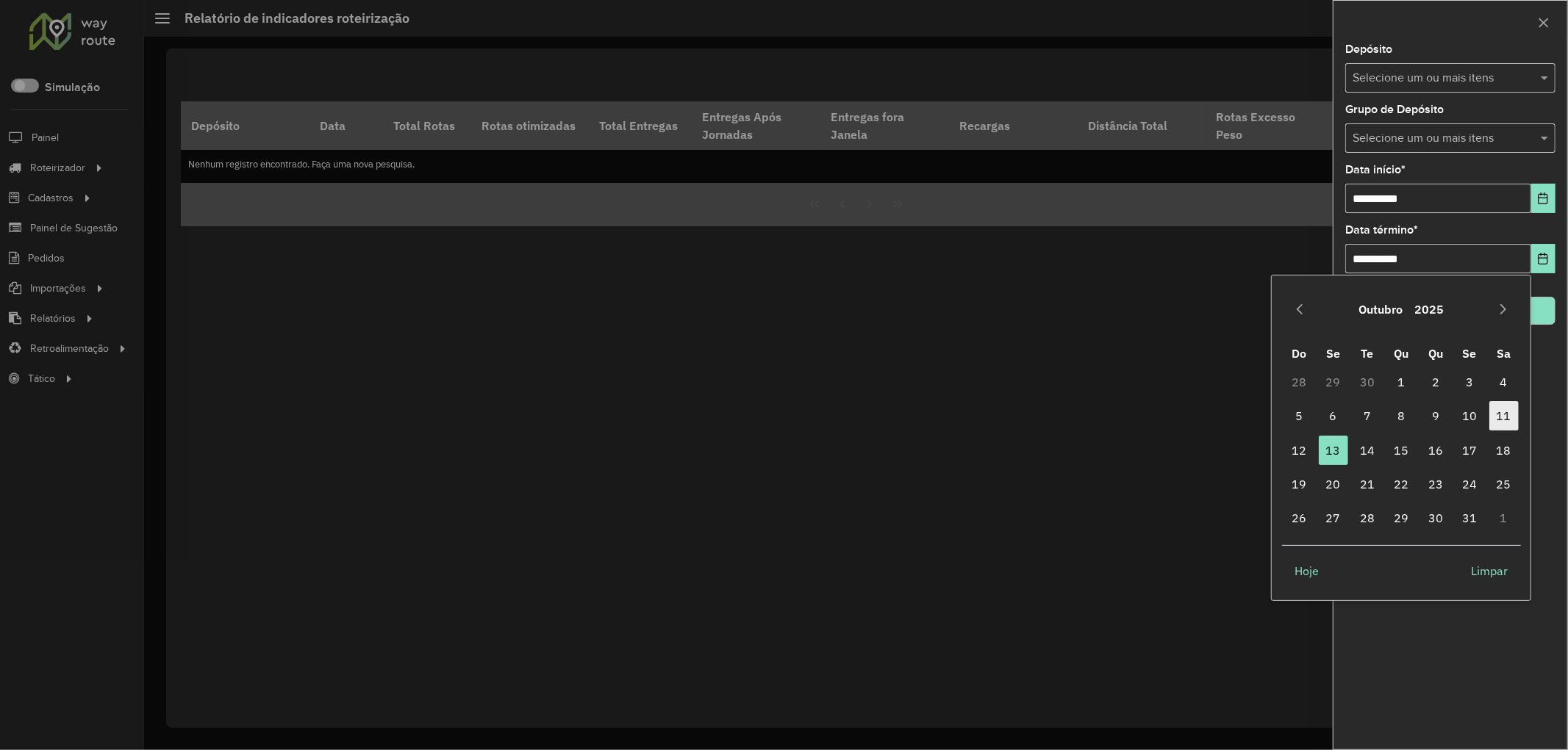
click at [1505, 414] on span "11" at bounding box center [1504, 415] width 29 height 29
type input "**********"
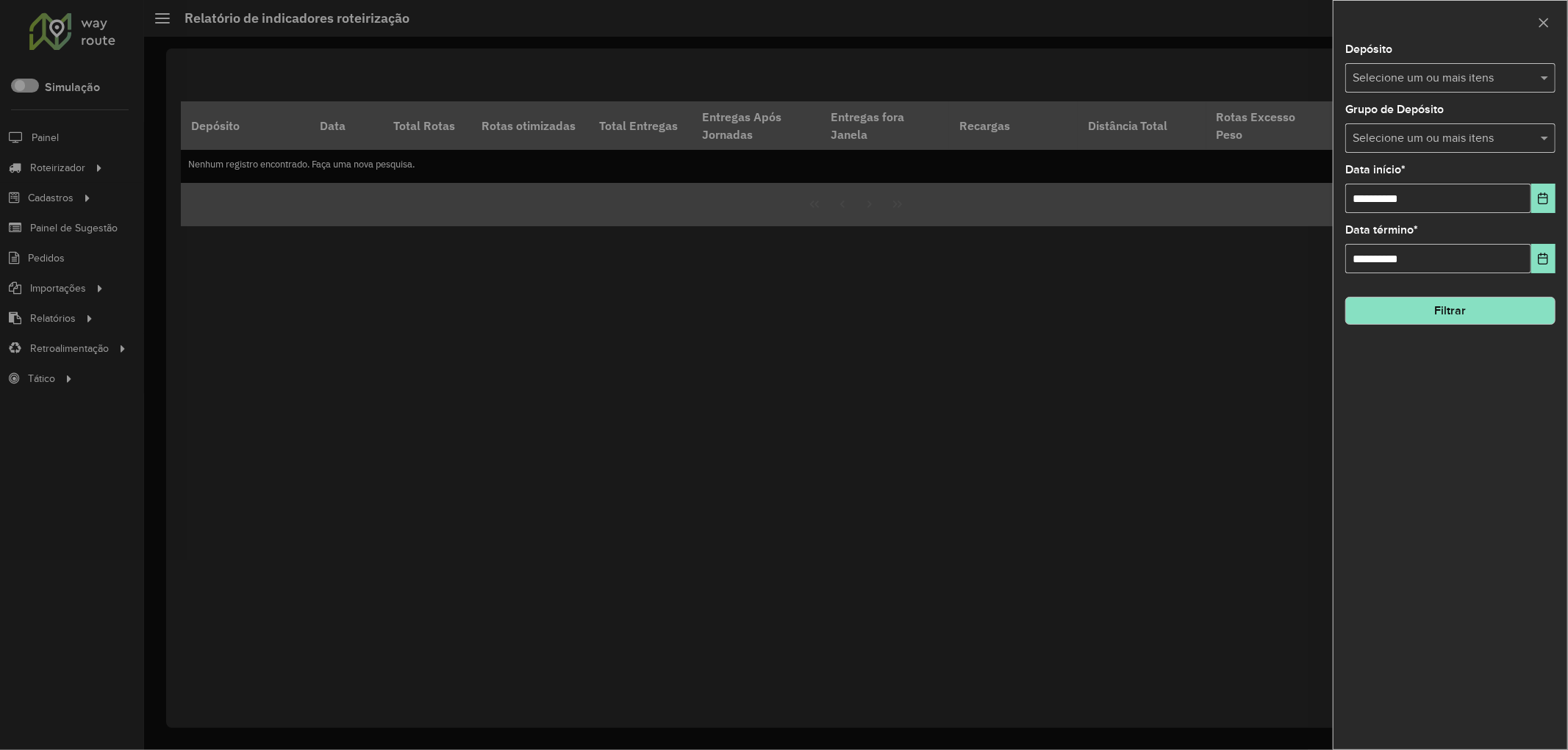
click at [1399, 147] on input "text" at bounding box center [1443, 139] width 189 height 18
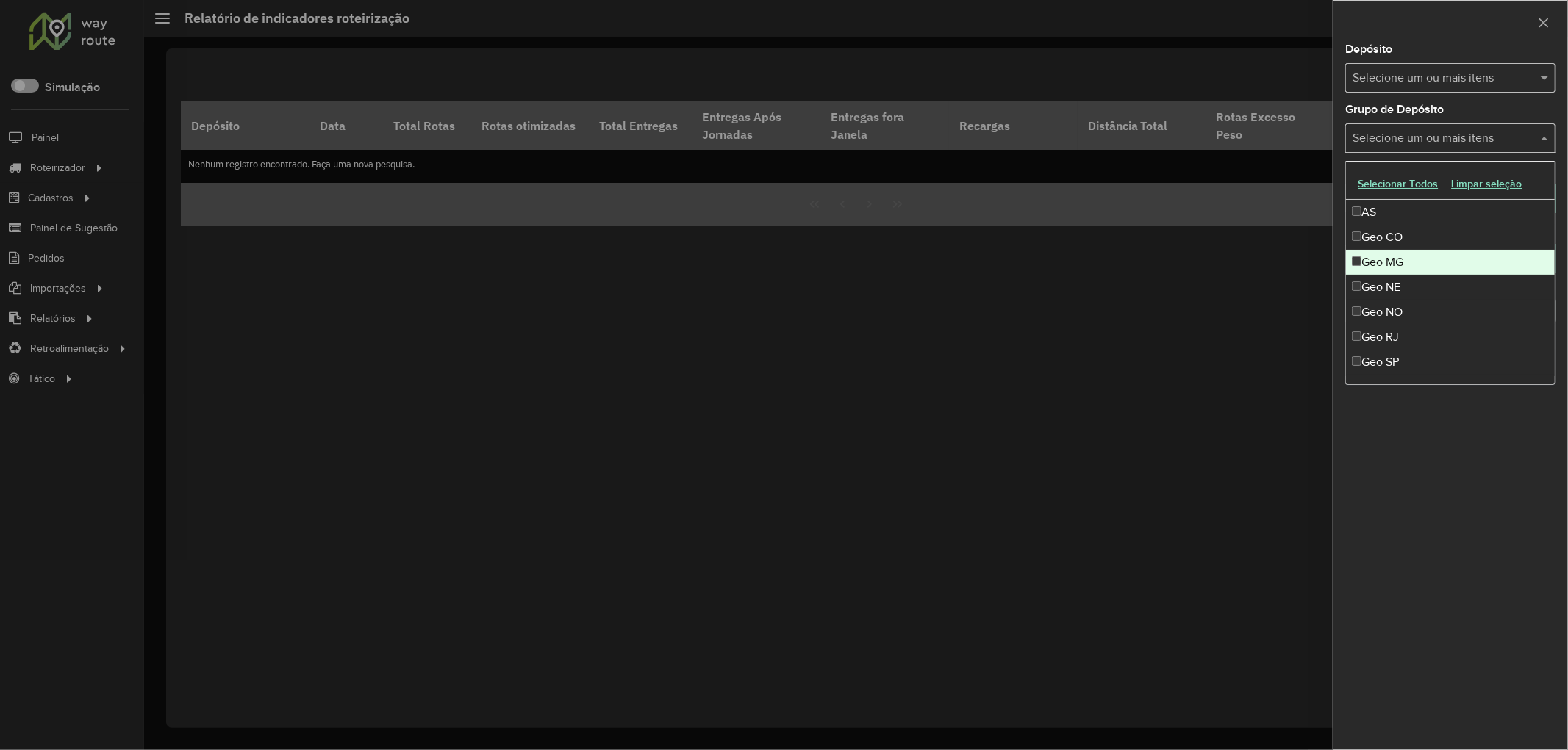
click at [1409, 262] on div "Geo MG" at bounding box center [1451, 262] width 209 height 25
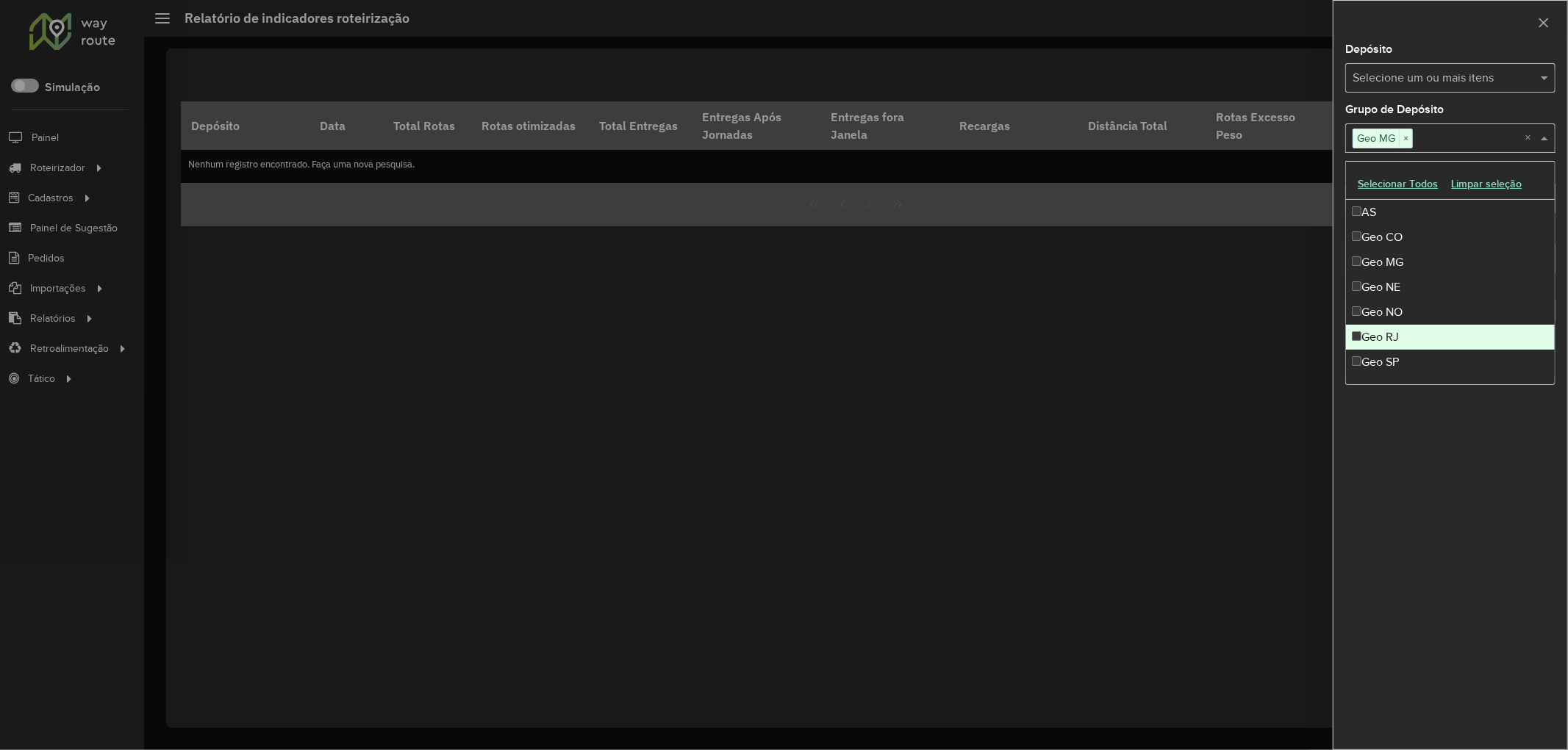
click at [1403, 334] on div "Geo RJ" at bounding box center [1451, 338] width 209 height 25
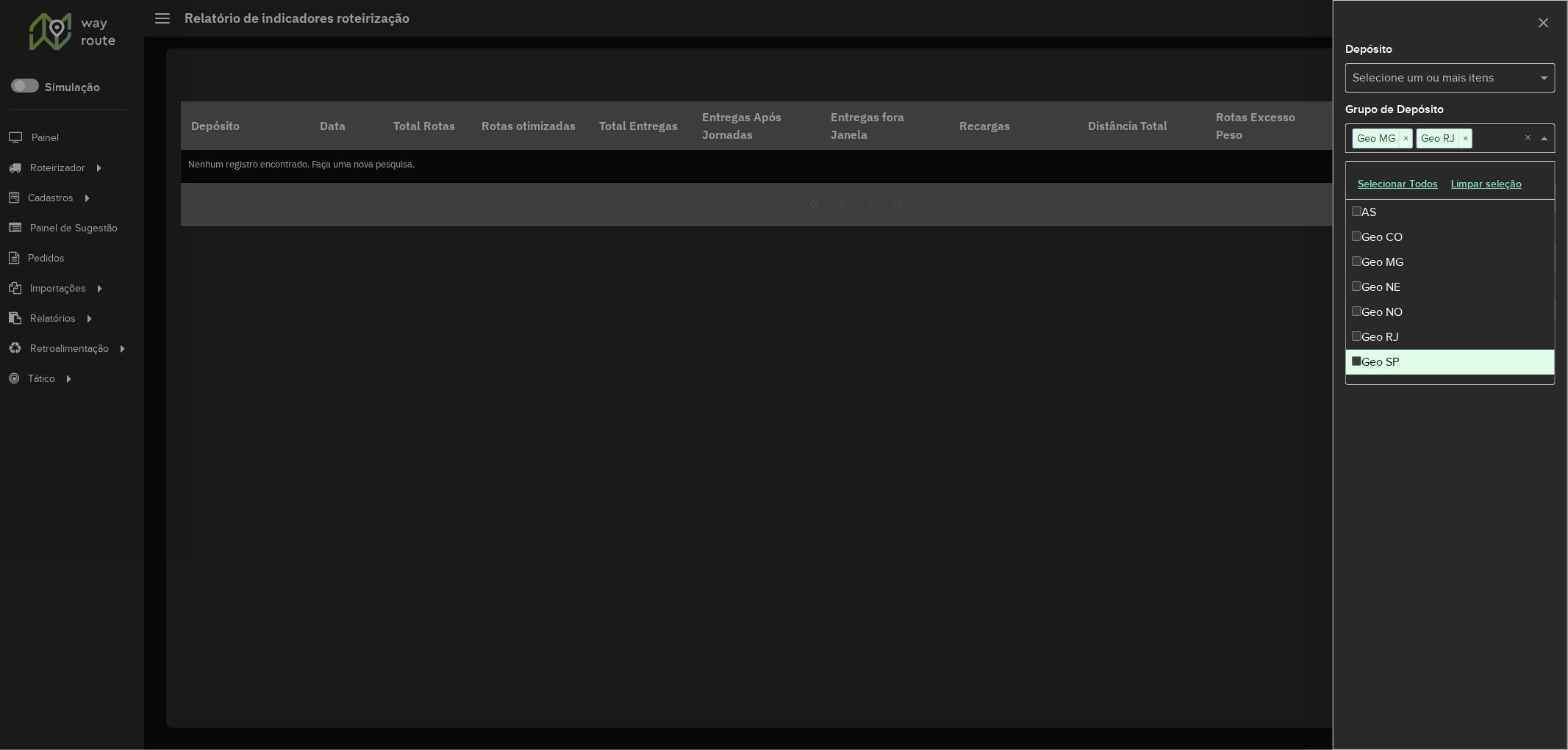
click at [1404, 353] on div "Geo SP" at bounding box center [1451, 362] width 209 height 25
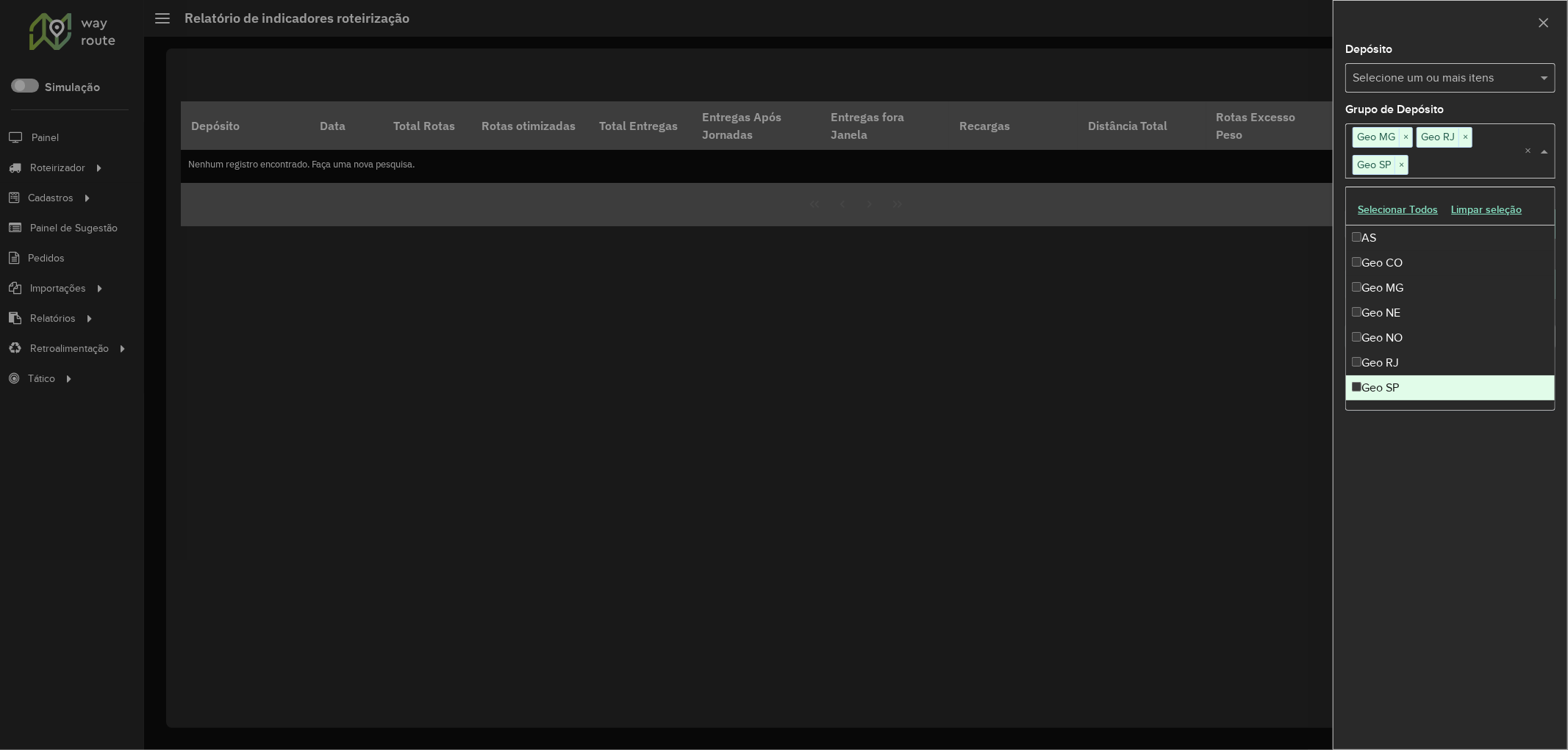
click at [1446, 519] on div "**********" at bounding box center [1451, 396] width 234 height 705
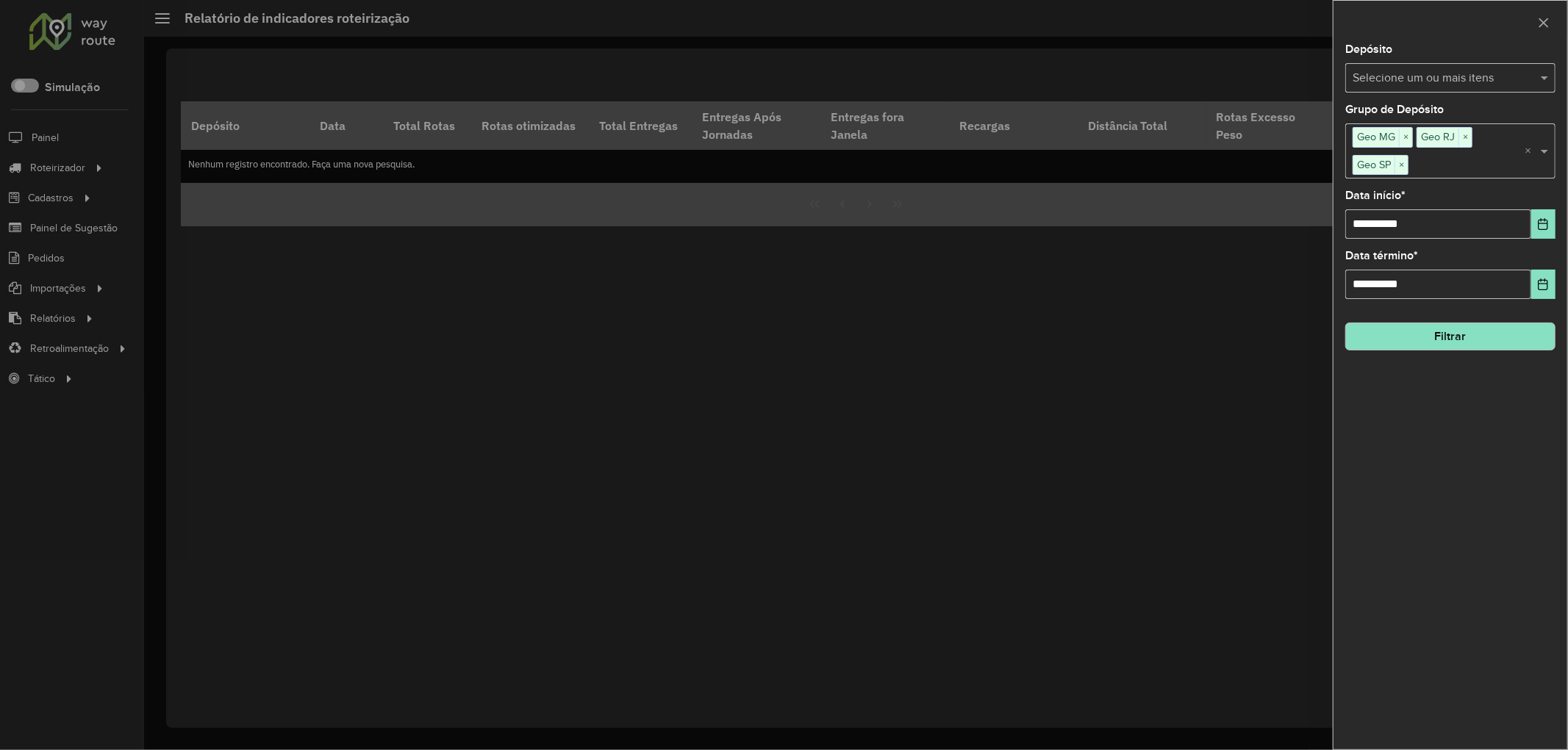
click at [1410, 334] on button "Filtrar" at bounding box center [1450, 336] width 210 height 28
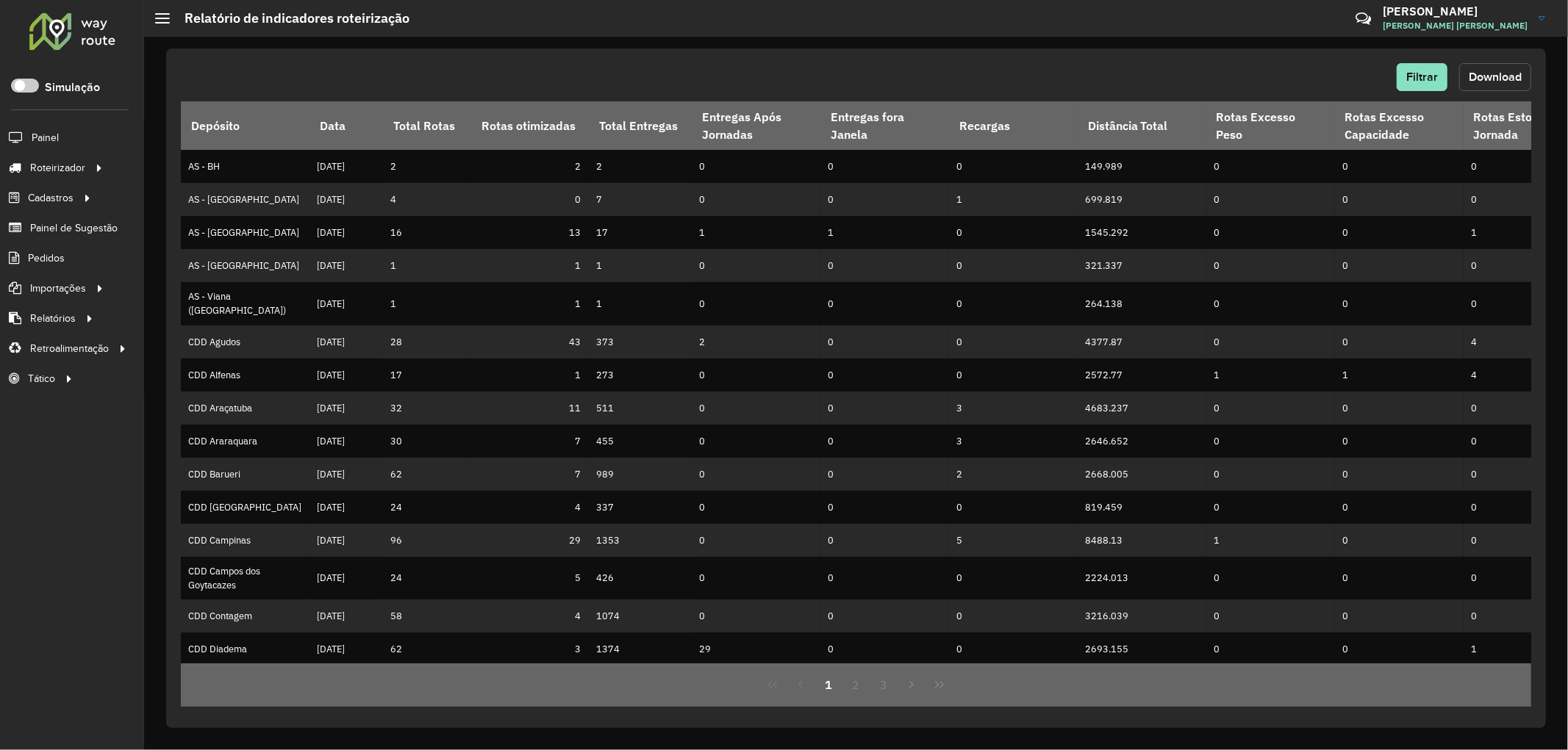
click at [1482, 77] on span "Download" at bounding box center [1495, 77] width 53 height 12
click at [1508, 81] on span "Download" at bounding box center [1495, 77] width 53 height 12
click at [1418, 85] on button "Filtrar" at bounding box center [1422, 77] width 51 height 28
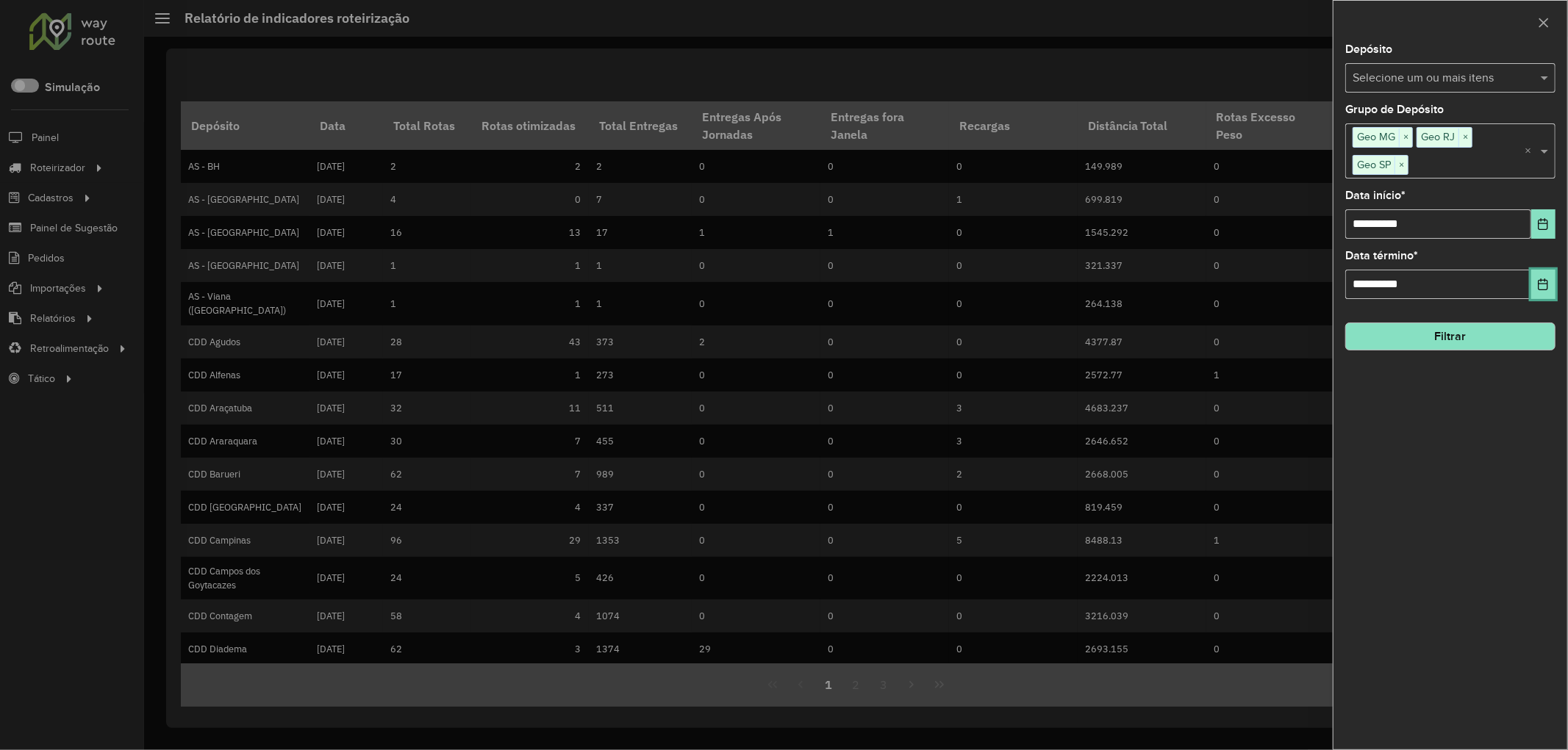
click at [1542, 278] on button "Choose Date" at bounding box center [1543, 284] width 24 height 29
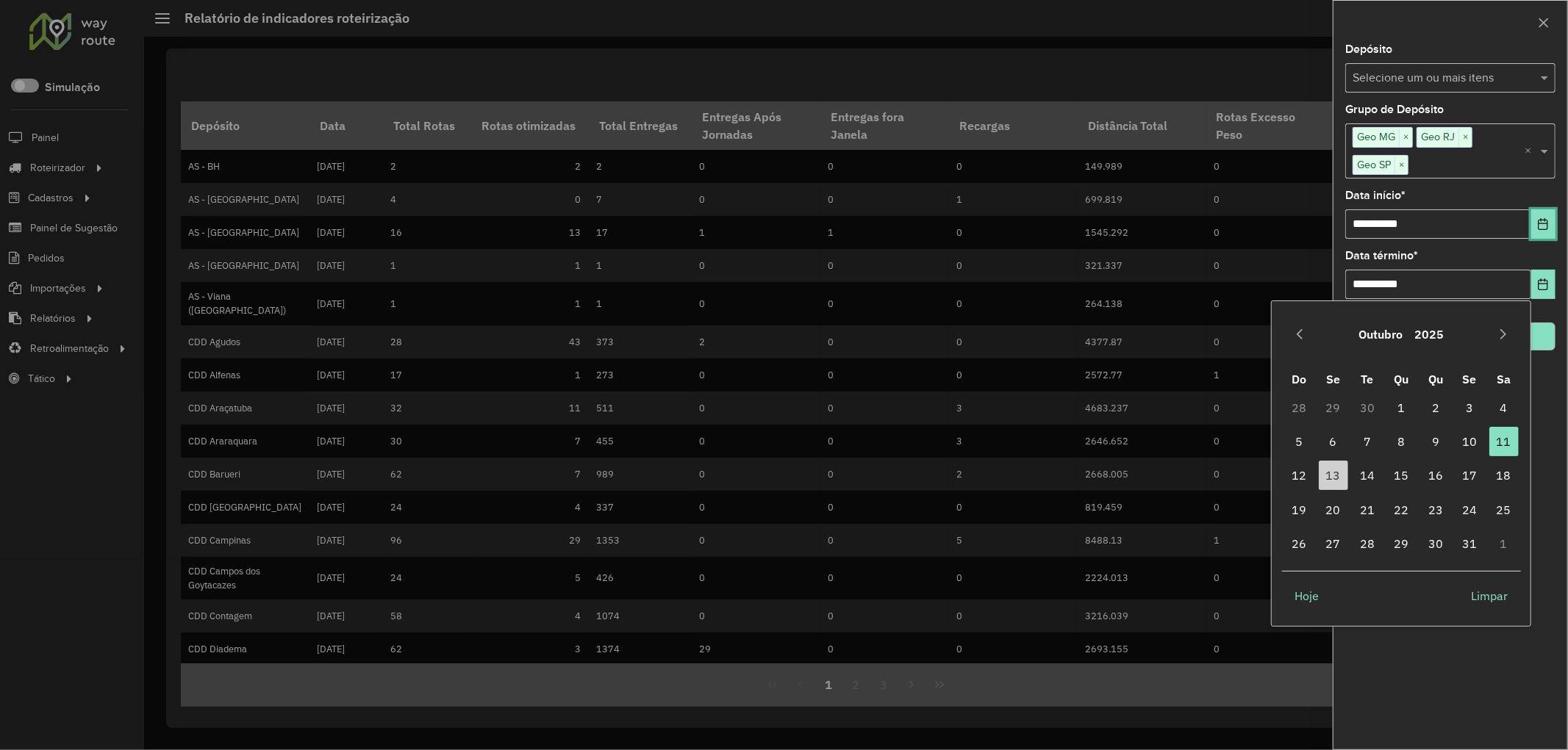
click at [1547, 222] on icon "Choose Date" at bounding box center [1543, 223] width 12 height 12
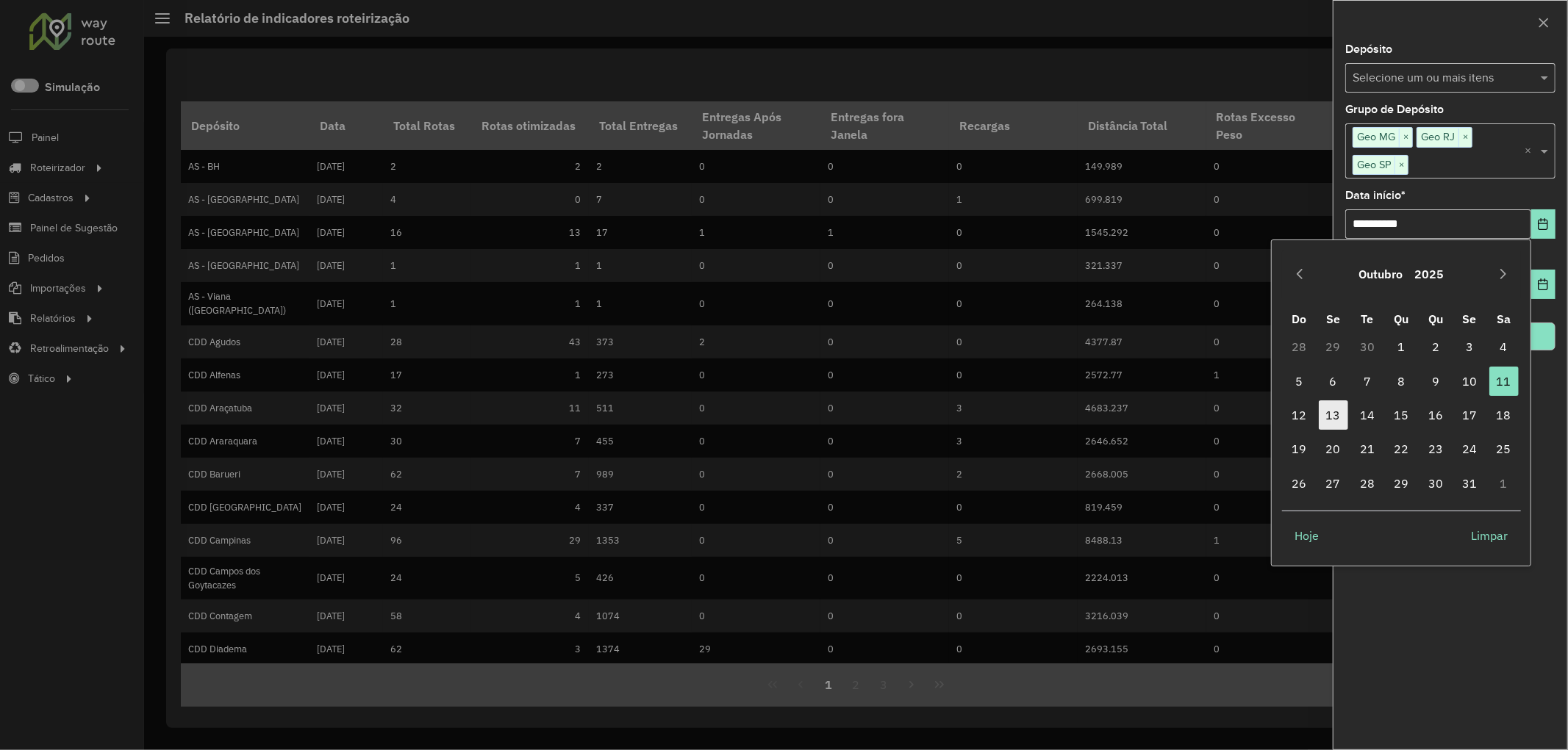
click at [1335, 415] on span "13" at bounding box center [1333, 414] width 29 height 29
type input "**********"
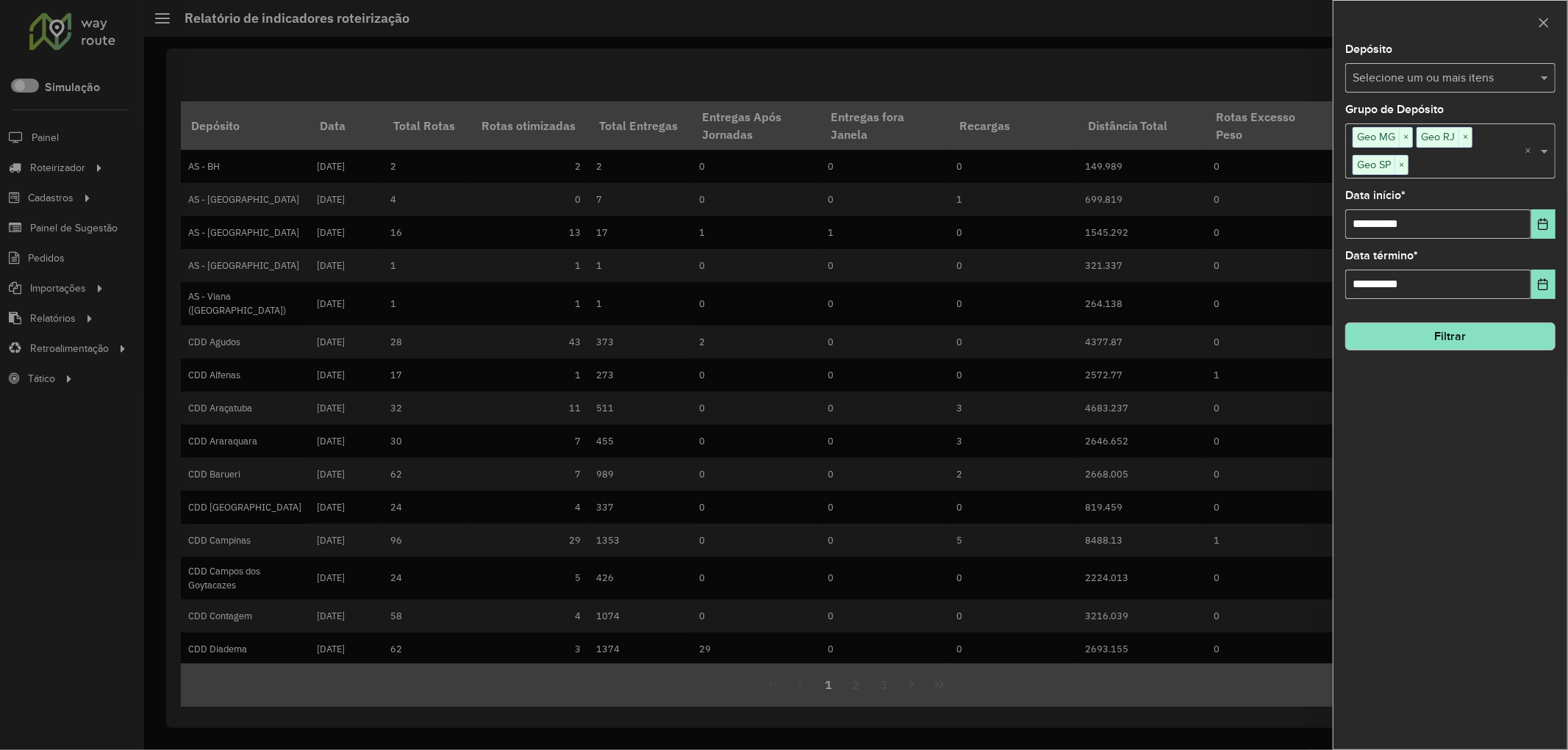
click at [1487, 342] on button "Filtrar" at bounding box center [1450, 336] width 210 height 28
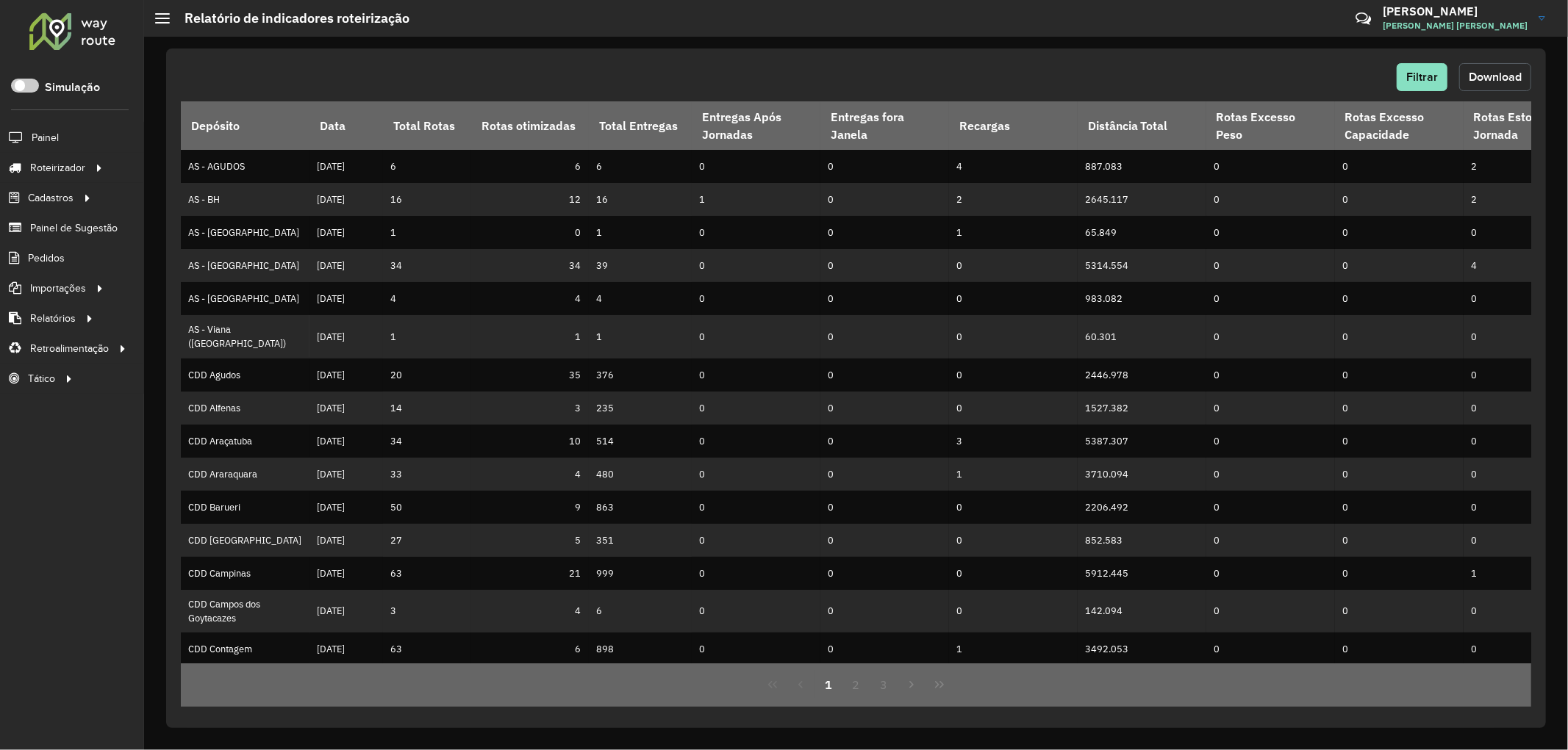
click at [1504, 84] on button "Download" at bounding box center [1496, 77] width 72 height 28
